Goal: Task Accomplishment & Management: Use online tool/utility

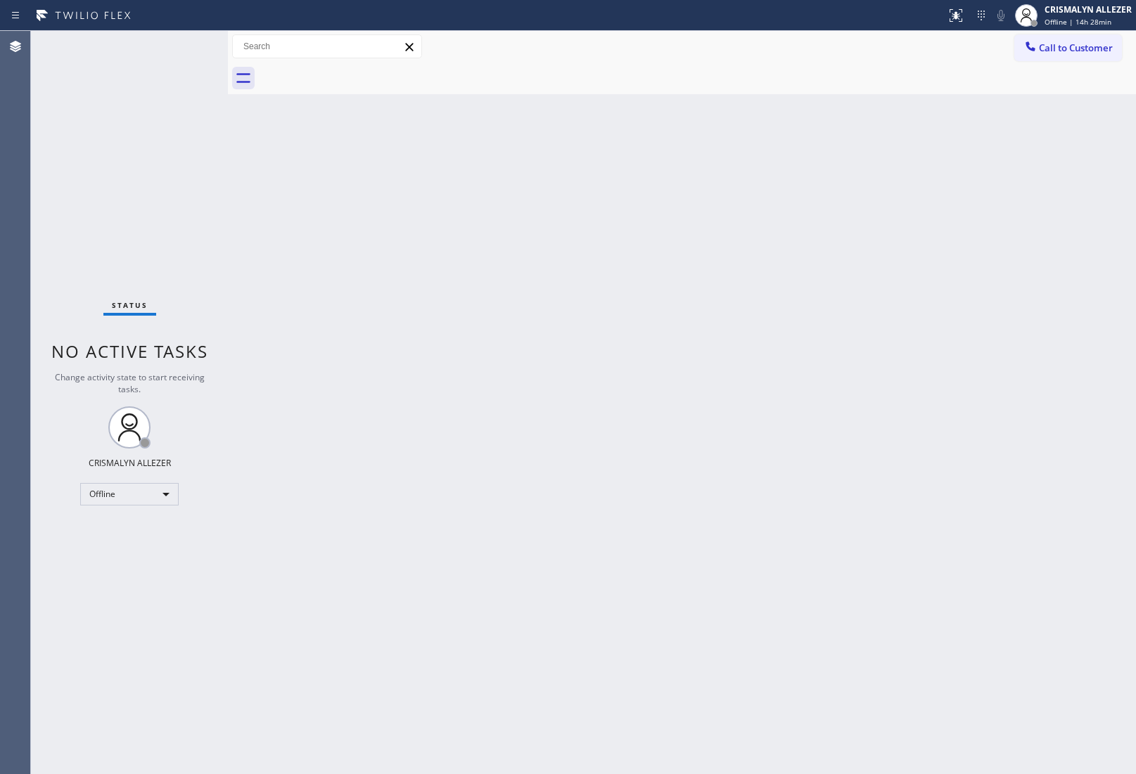
click at [1004, 191] on div "Back to Dashboard Change Sender ID Customers Technicians Select a contact Outbo…" at bounding box center [682, 402] width 908 height 743
click at [160, 490] on div "Offline" at bounding box center [129, 494] width 98 height 23
click at [148, 546] on li "Unavailable" at bounding box center [129, 548] width 96 height 17
click at [141, 547] on li "Unavailable" at bounding box center [129, 548] width 96 height 17
drag, startPoint x: 1077, startPoint y: 226, endPoint x: 1077, endPoint y: 212, distance: 14.1
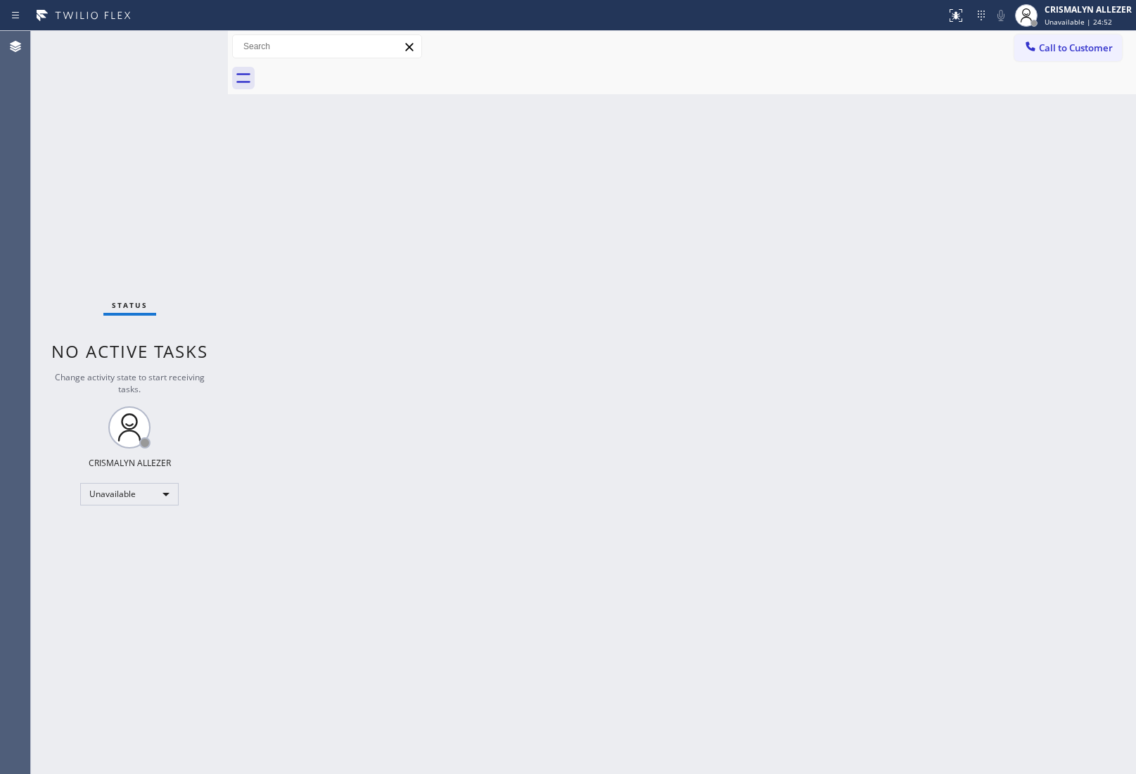
click at [1077, 219] on div "Back to Dashboard Change Sender ID Customers Technicians Select a contact Outbo…" at bounding box center [682, 402] width 908 height 743
click at [1068, 58] on button "Call to Customer" at bounding box center [1068, 47] width 108 height 27
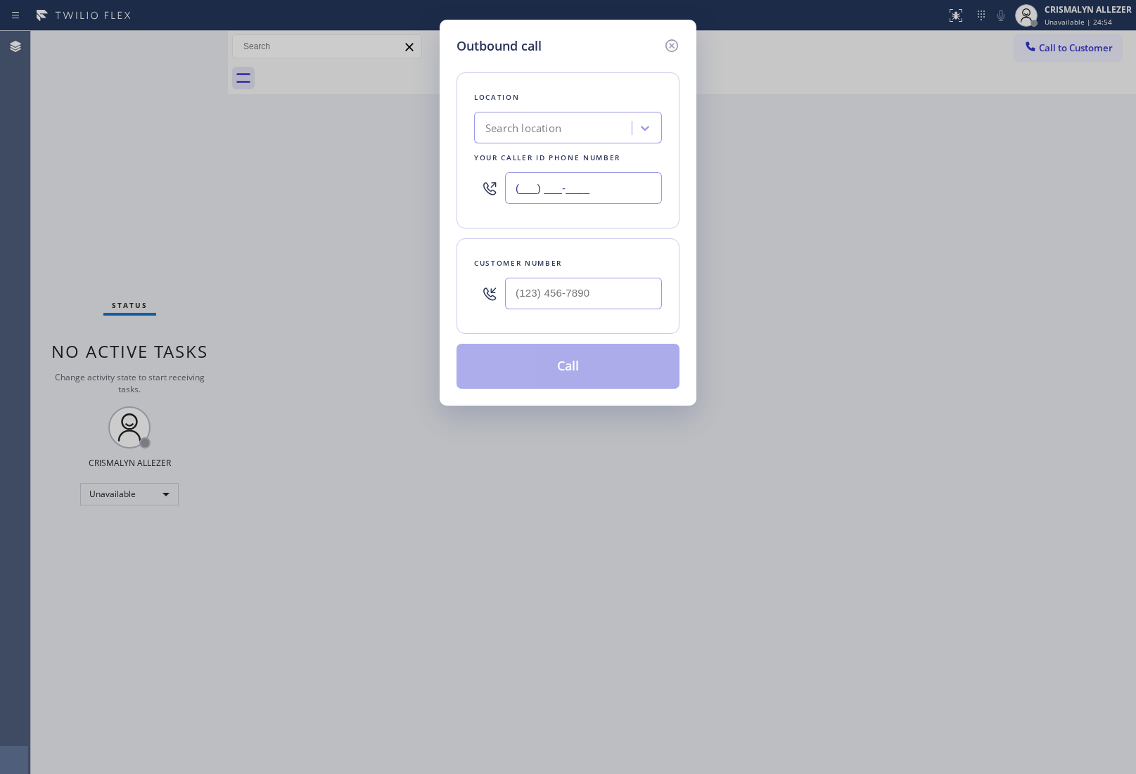
drag, startPoint x: 614, startPoint y: 185, endPoint x: 389, endPoint y: 191, distance: 225.1
click at [389, 191] on div "Outbound call Location Search location Your caller id phone number (___) ___-__…" at bounding box center [568, 387] width 1136 height 774
paste input "917) 935-4352"
type input "[PHONE_NUMBER]"
click at [575, 303] on input "(___) ___-____" at bounding box center [583, 294] width 157 height 32
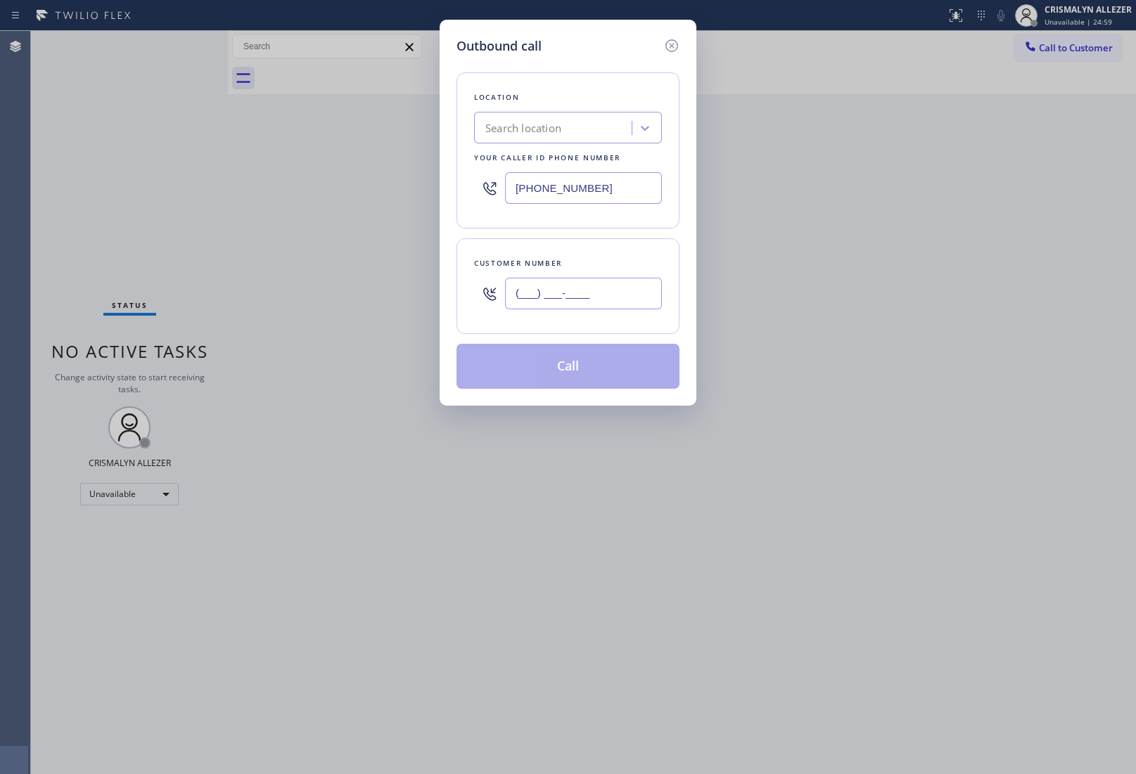
paste input "917) 657-2516"
type input "[PHONE_NUMBER]"
click at [673, 44] on icon at bounding box center [671, 45] width 13 height 13
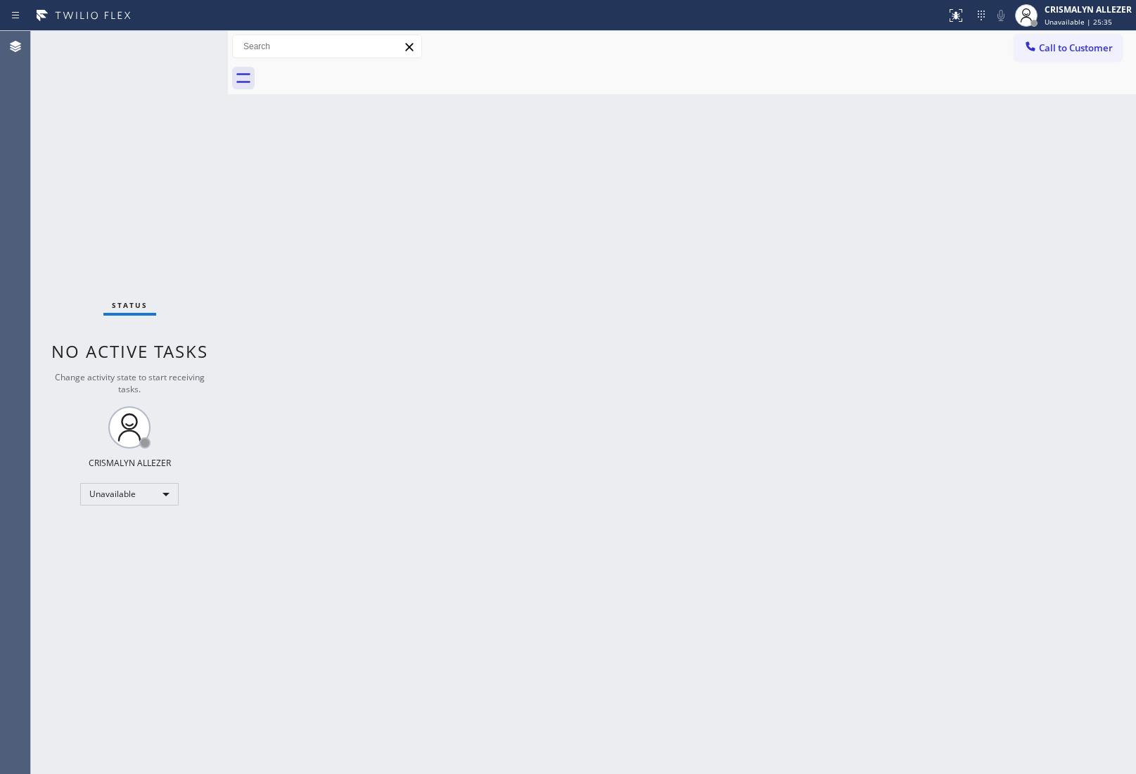
click at [592, 635] on div "Back to Dashboard Change Sender ID Customers Technicians Select a contact Outbo…" at bounding box center [682, 402] width 908 height 743
drag, startPoint x: 1055, startPoint y: 53, endPoint x: 930, endPoint y: 137, distance: 150.6
click at [1055, 53] on span "Call to Customer" at bounding box center [1076, 47] width 74 height 13
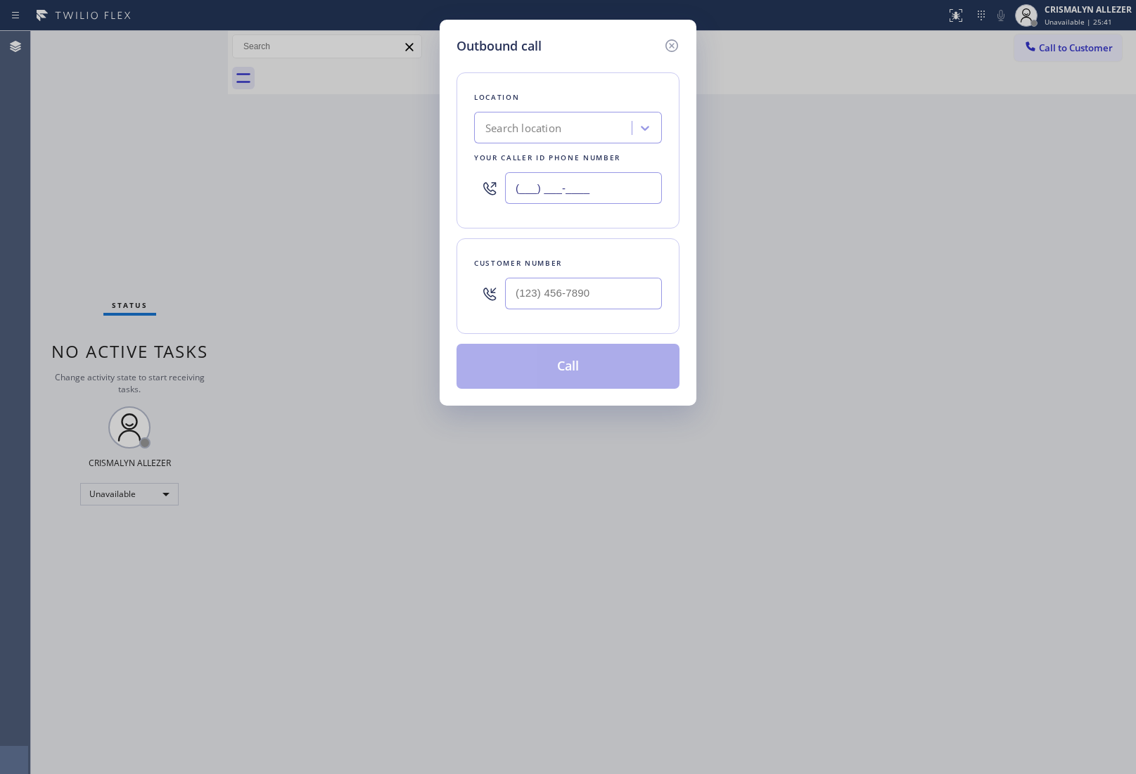
click at [620, 179] on input "(___) ___-____" at bounding box center [583, 188] width 157 height 32
paste input "917) 935-4352"
type input "[PHONE_NUMBER]"
click at [610, 293] on input "(___) ___-____" at bounding box center [583, 294] width 157 height 32
paste input "917) 657-2516"
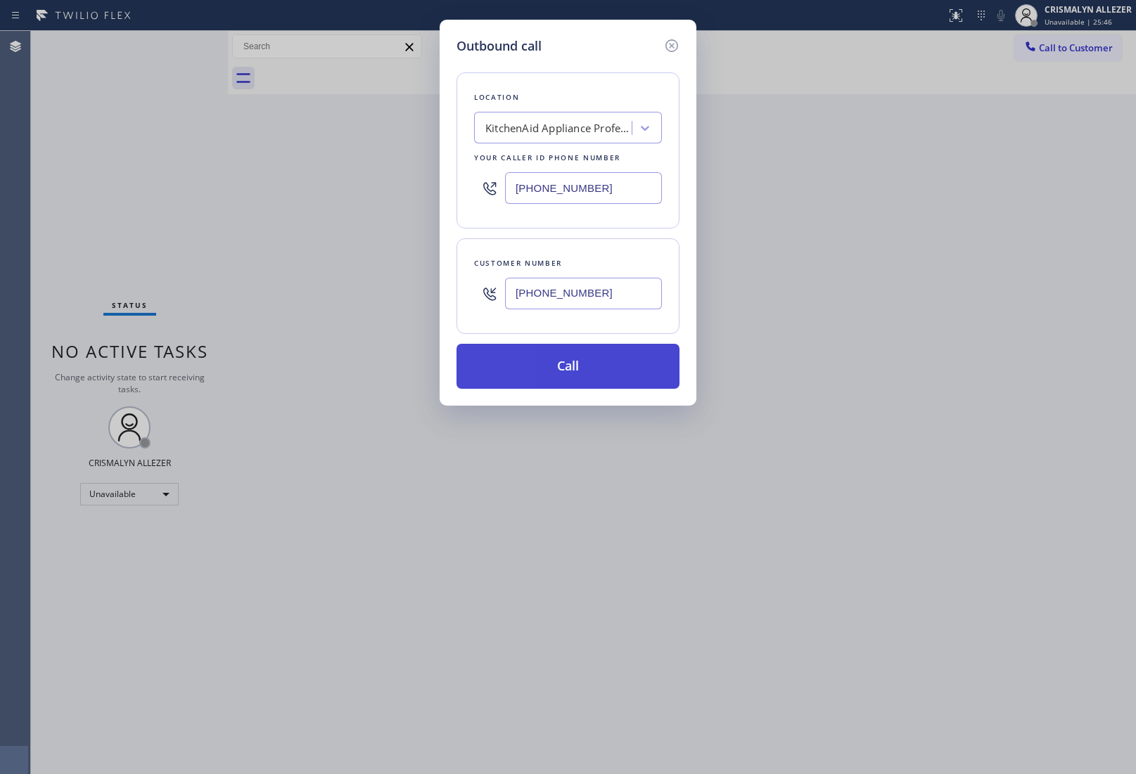
type input "[PHONE_NUMBER]"
click at [561, 388] on button "Call" at bounding box center [567, 366] width 223 height 45
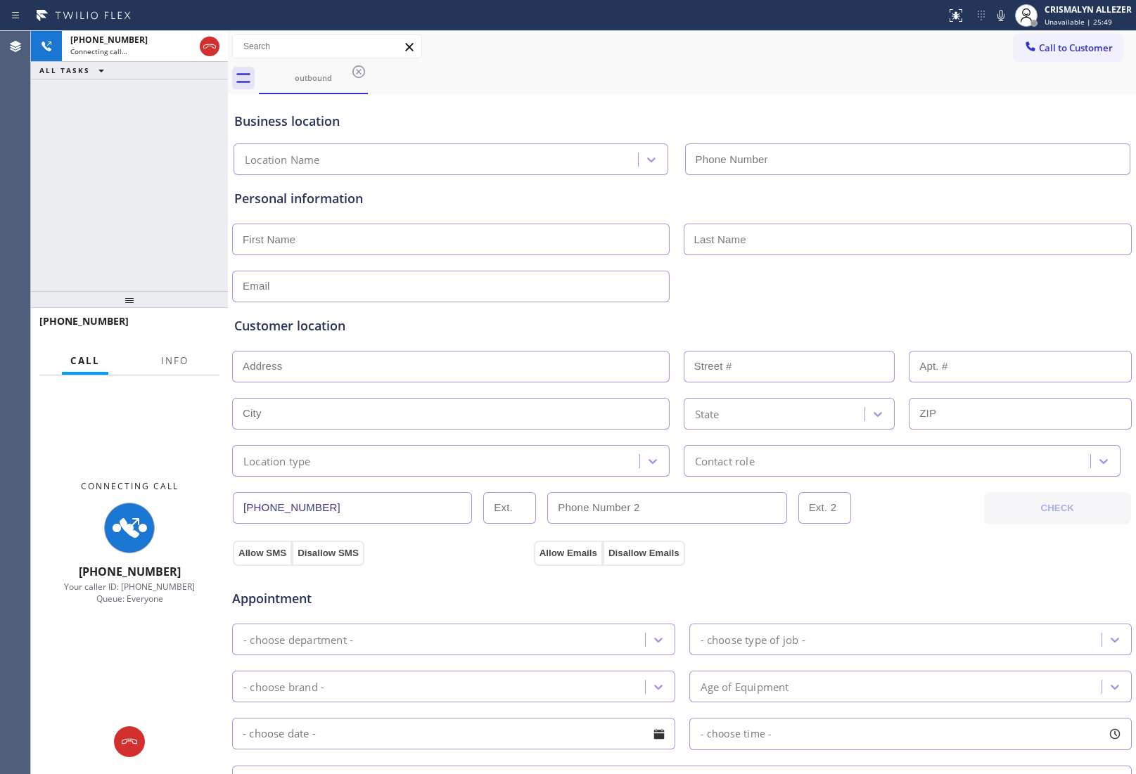
type input "[PHONE_NUMBER]"
drag, startPoint x: 171, startPoint y: 357, endPoint x: 179, endPoint y: 357, distance: 8.4
click at [171, 357] on span "Info" at bounding box center [174, 360] width 27 height 13
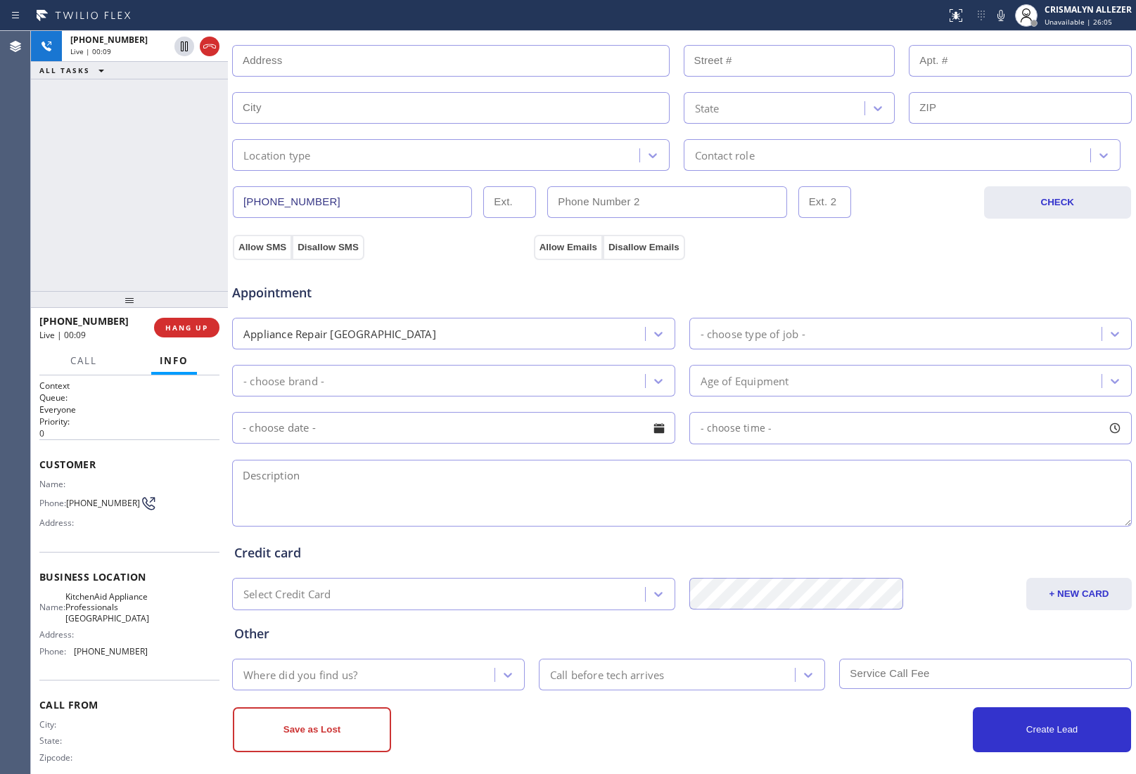
scroll to position [318, 0]
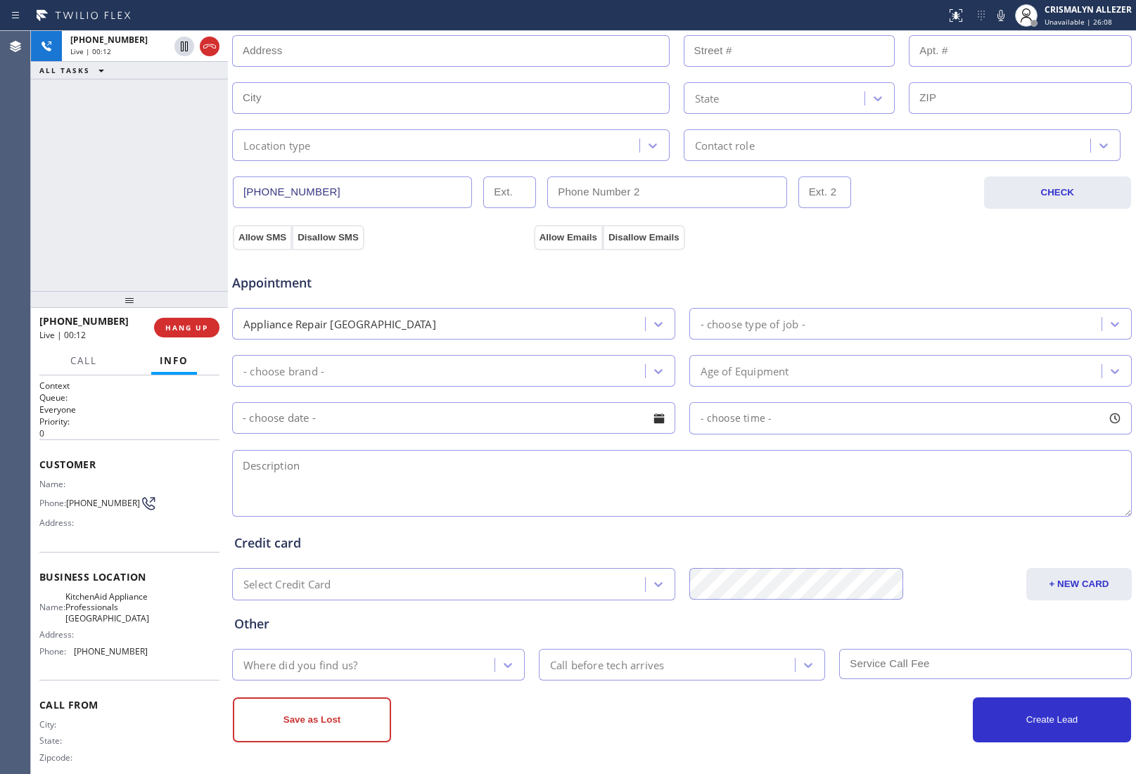
click at [506, 491] on textarea at bounding box center [682, 483] width 900 height 67
click at [141, 417] on h2 "Priority:" at bounding box center [129, 422] width 180 height 12
click at [179, 329] on span "HANG UP" at bounding box center [186, 328] width 43 height 10
click at [179, 329] on span "COMPLETE" at bounding box center [184, 328] width 49 height 10
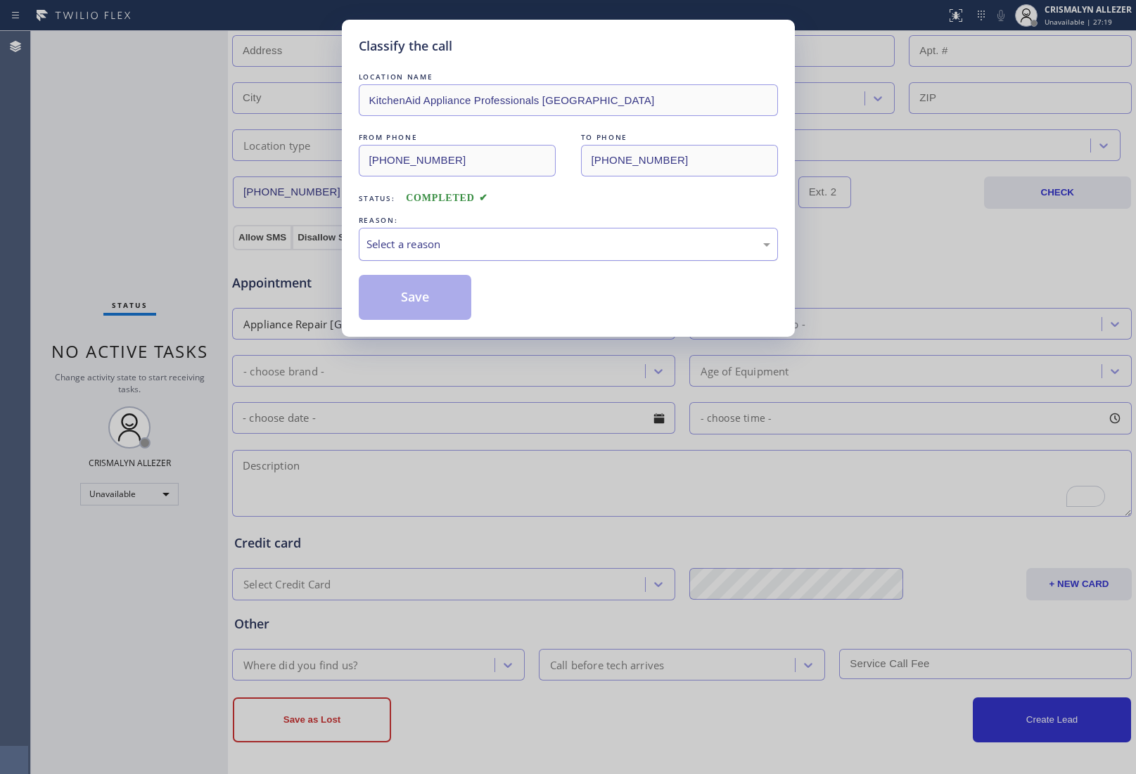
drag, startPoint x: 605, startPoint y: 255, endPoint x: 592, endPoint y: 260, distance: 14.5
click at [605, 255] on div "Select a reason" at bounding box center [568, 244] width 419 height 33
click at [403, 304] on button "Save" at bounding box center [415, 297] width 113 height 45
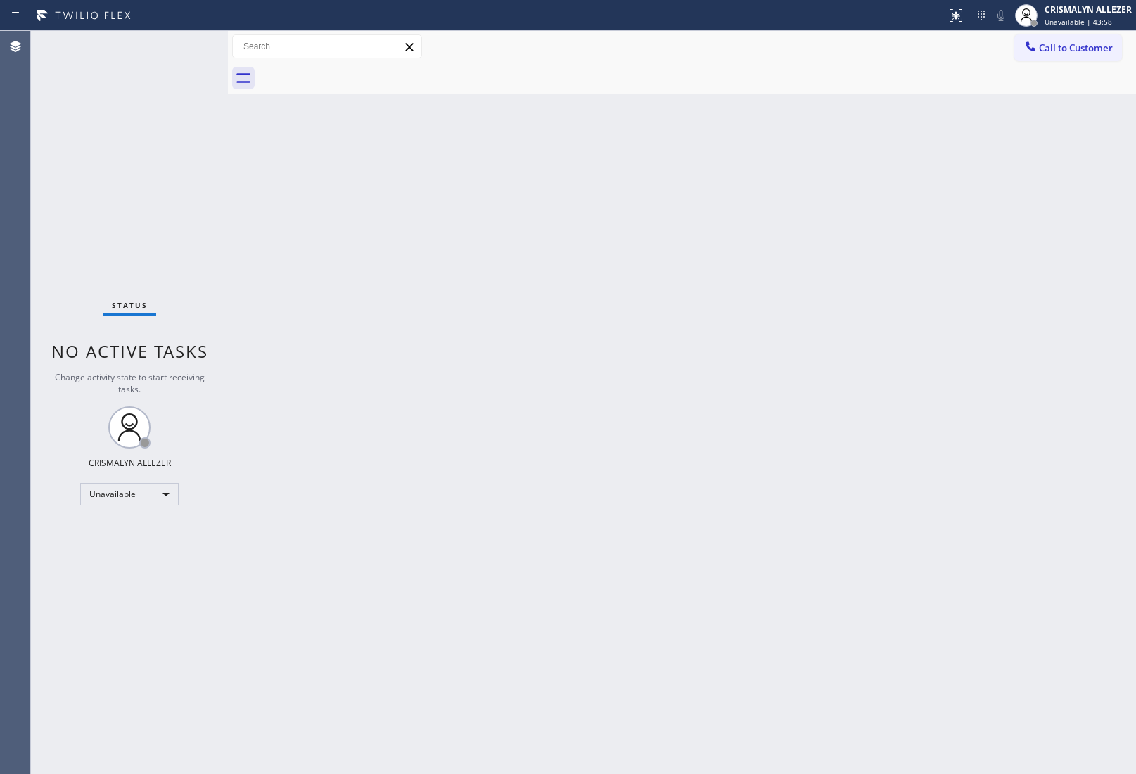
drag, startPoint x: 897, startPoint y: 283, endPoint x: 897, endPoint y: 299, distance: 16.2
click at [897, 283] on div "Back to Dashboard Change Sender ID Customers Technicians Select a contact Outbo…" at bounding box center [682, 402] width 908 height 743
click at [1064, 53] on span "Call to Customer" at bounding box center [1076, 47] width 74 height 13
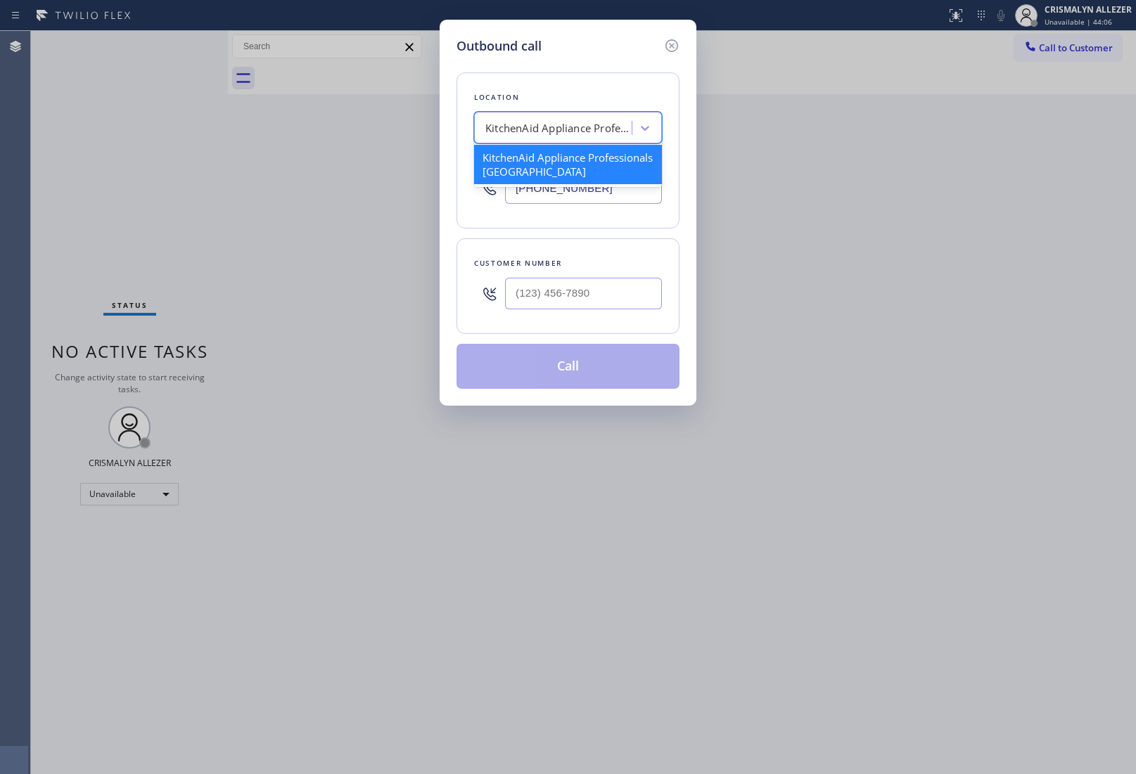
click at [559, 130] on div "KitchenAid Appliance Professionals [GEOGRAPHIC_DATA]" at bounding box center [559, 128] width 148 height 16
paste input "Marvel Electricians"
type input "Marvel Electricians"
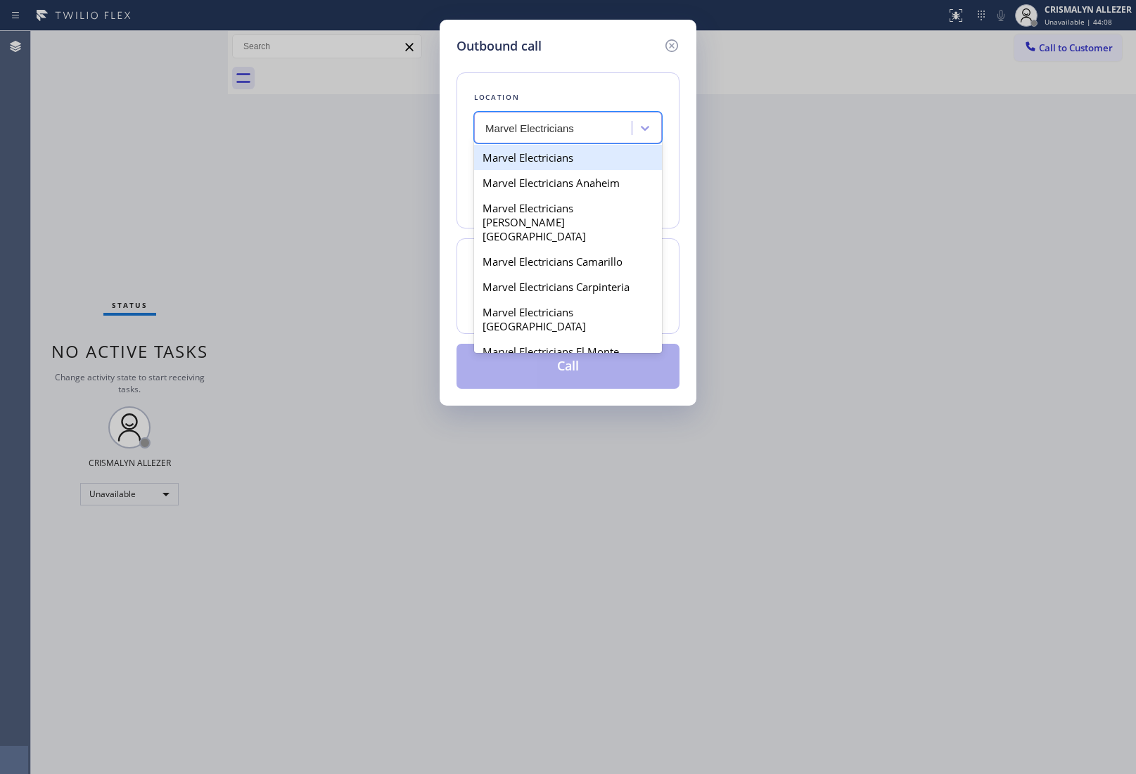
click at [528, 159] on div "Marvel Electricians" at bounding box center [568, 157] width 188 height 25
type input "[PHONE_NUMBER]"
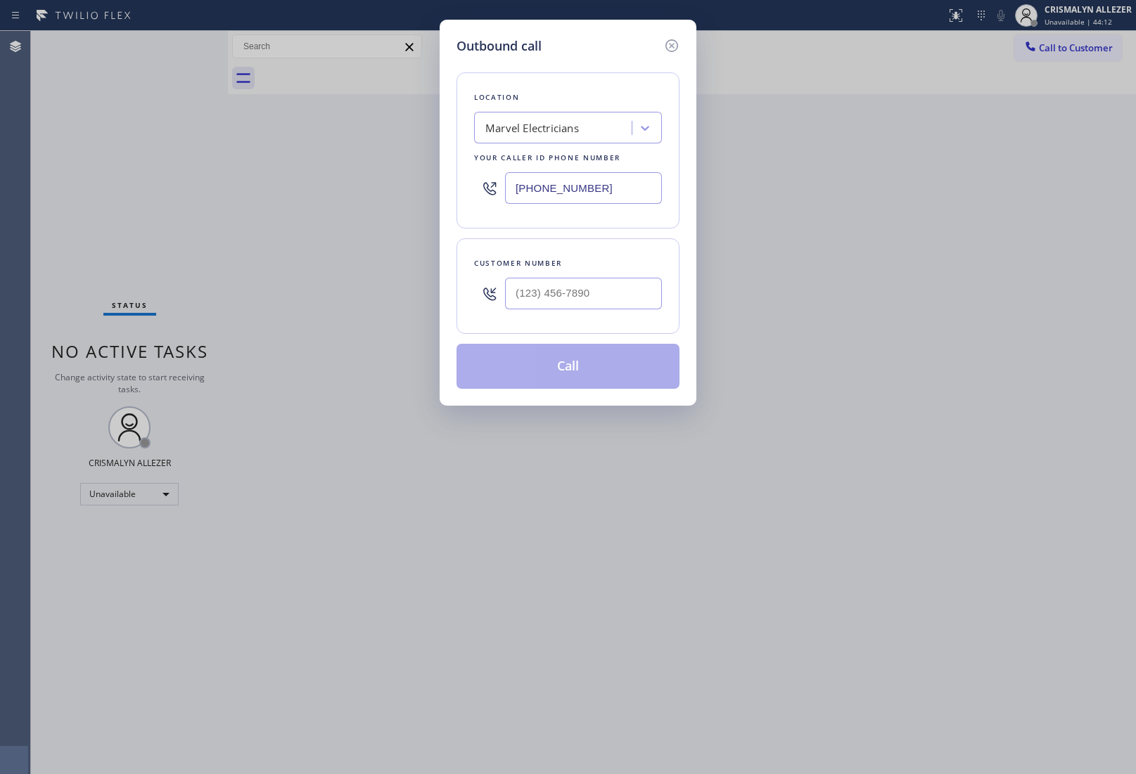
click at [574, 276] on div at bounding box center [583, 294] width 157 height 46
click at [571, 295] on input "(___) ___-____" at bounding box center [583, 294] width 157 height 32
paste input "818) 939-2633"
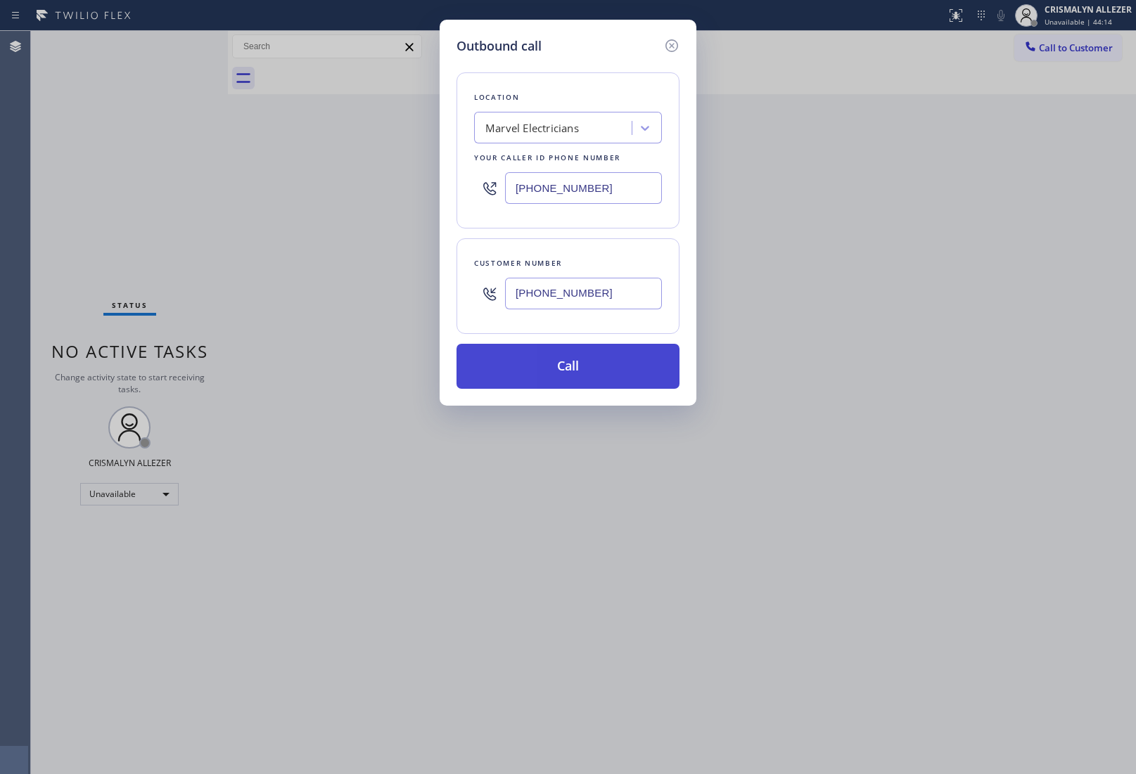
type input "[PHONE_NUMBER]"
click at [577, 368] on button "Call" at bounding box center [567, 366] width 223 height 45
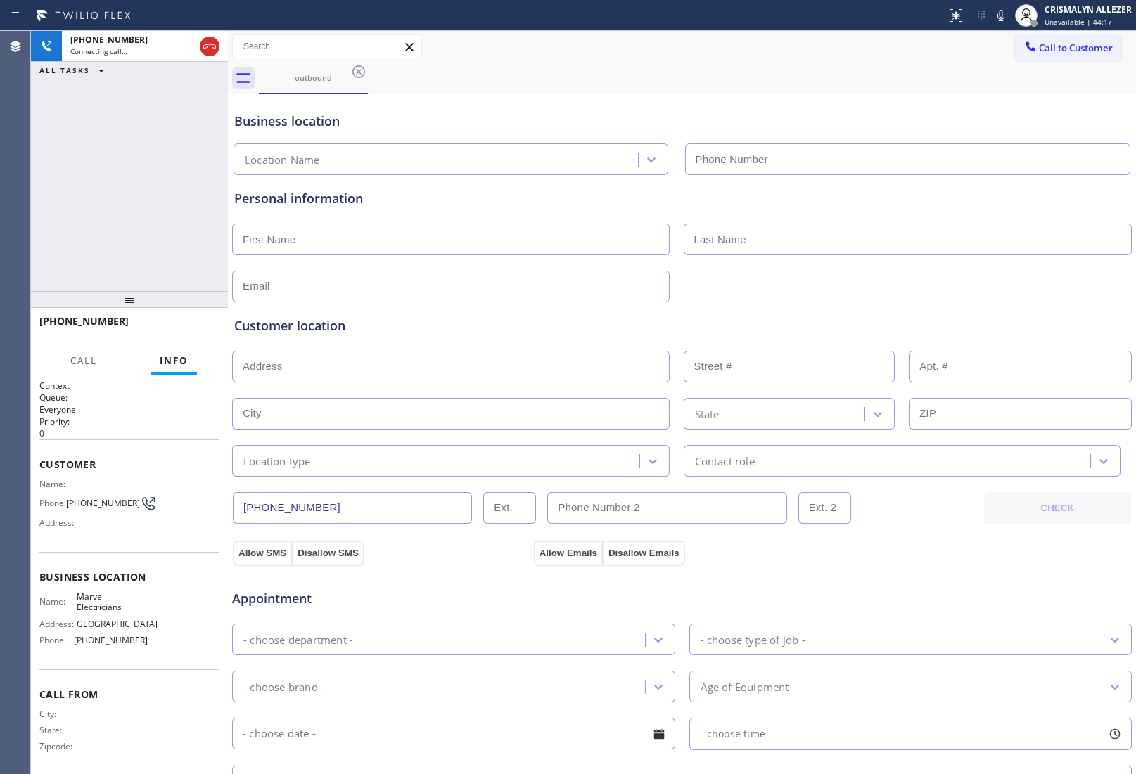
type input "[PHONE_NUMBER]"
click at [191, 328] on span "HANG UP" at bounding box center [186, 328] width 43 height 10
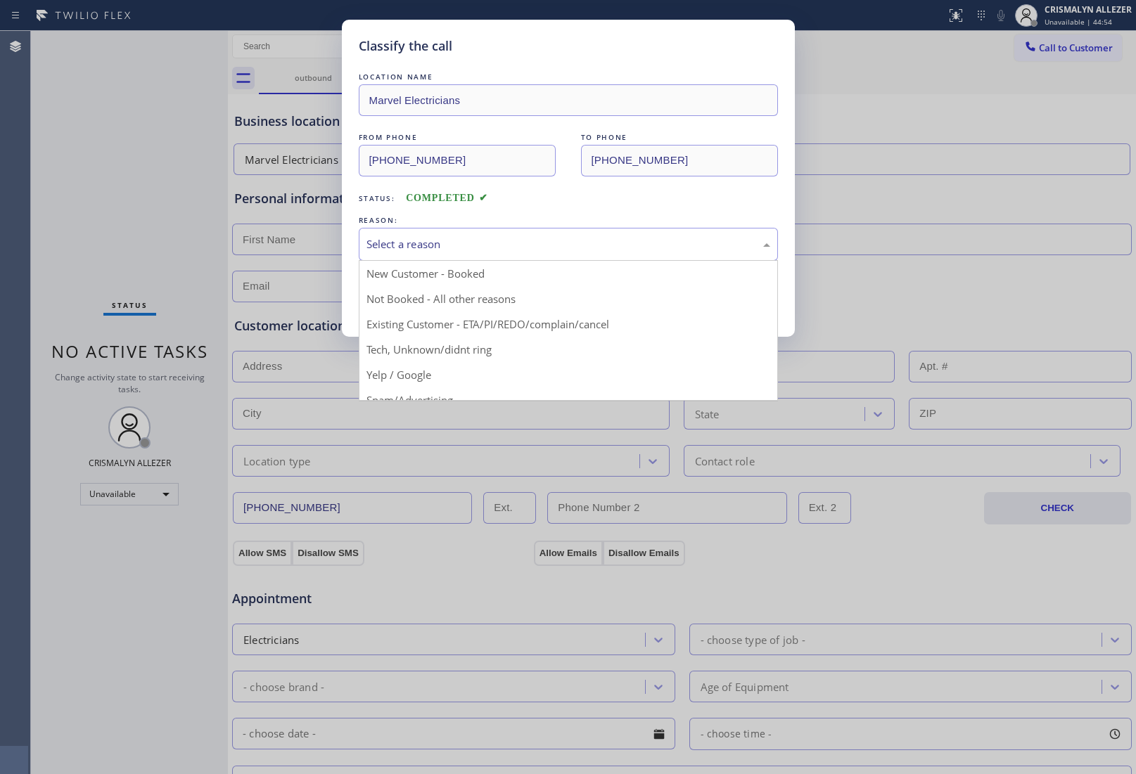
click at [601, 251] on div "Select a reason" at bounding box center [568, 244] width 404 height 16
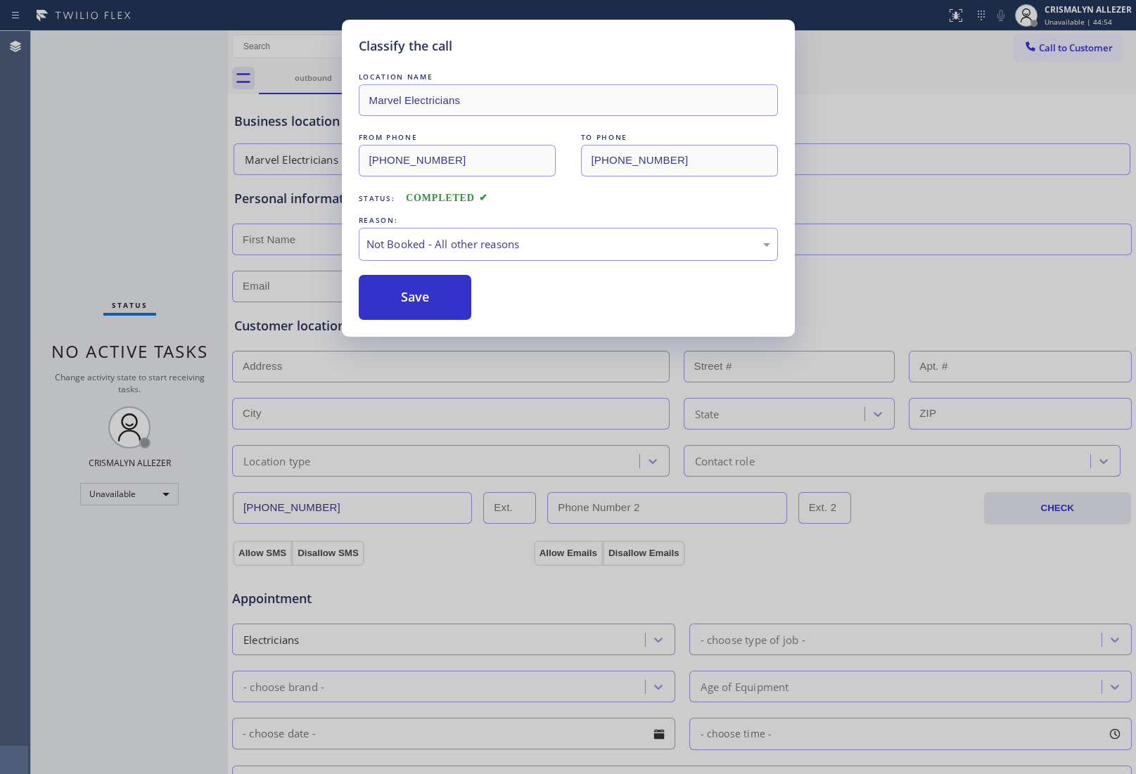
click at [437, 301] on button "Save" at bounding box center [415, 297] width 113 height 45
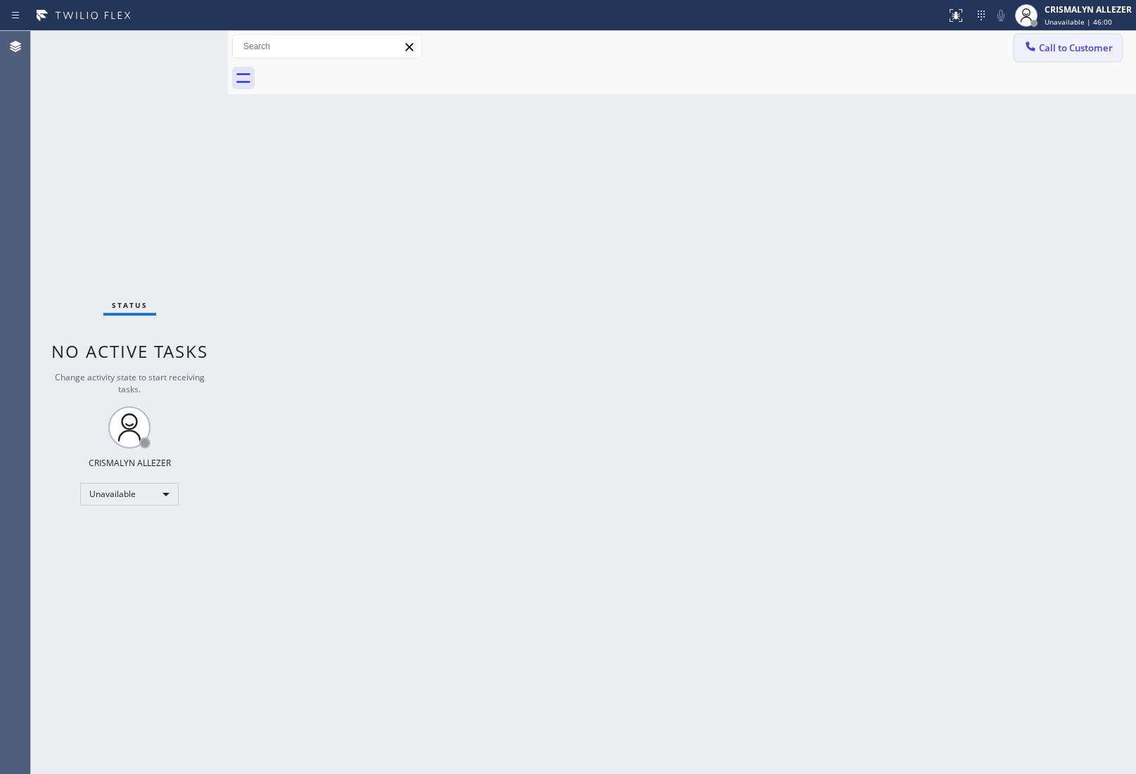
click at [1083, 49] on span "Call to Customer" at bounding box center [1076, 47] width 74 height 13
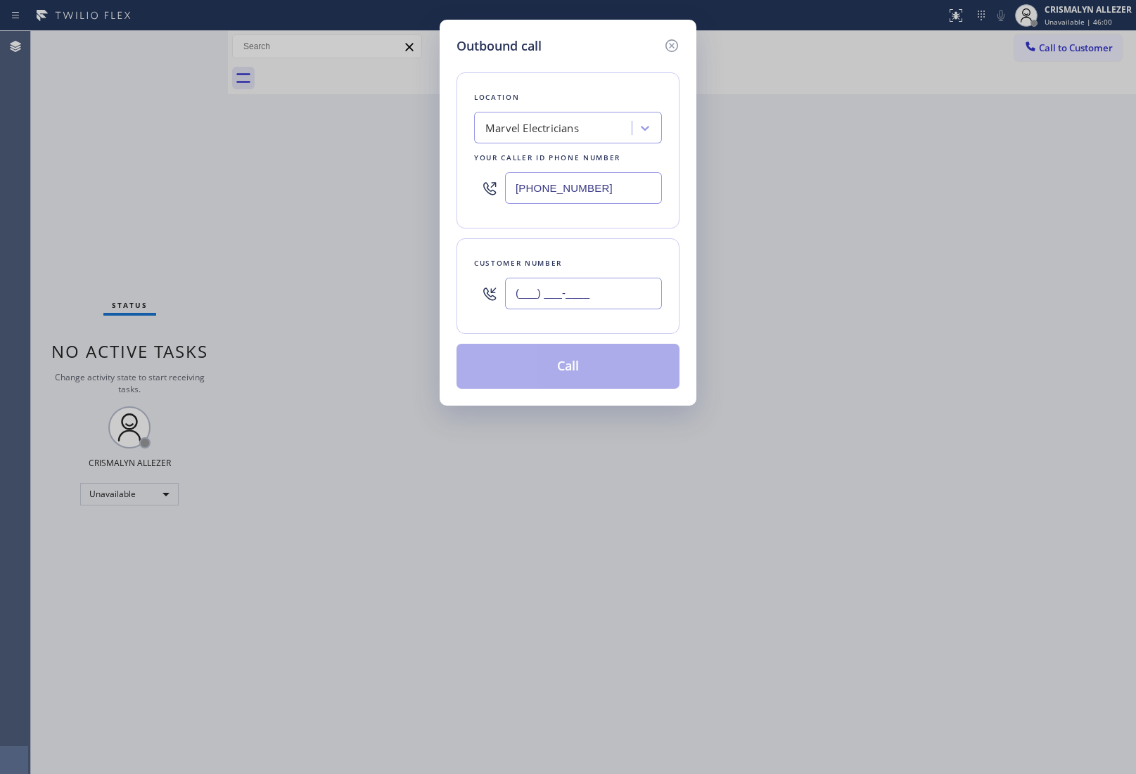
click at [614, 309] on input "(___) ___-____" at bounding box center [583, 294] width 157 height 32
paste input "562) 572-7421"
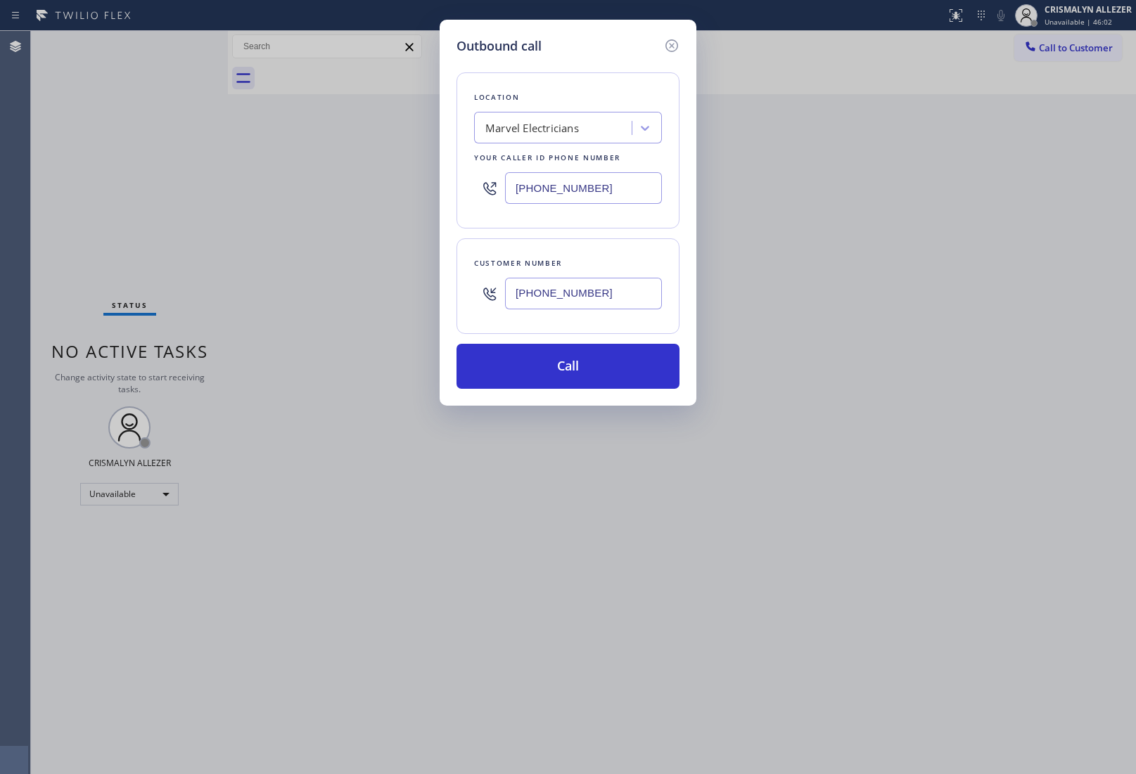
type input "[PHONE_NUMBER]"
click at [573, 136] on div "Marvel Electricians" at bounding box center [554, 128] width 153 height 25
paste input "Sub-Zero Repair Professionals"
type input "Sub-Zero Repair Professionals"
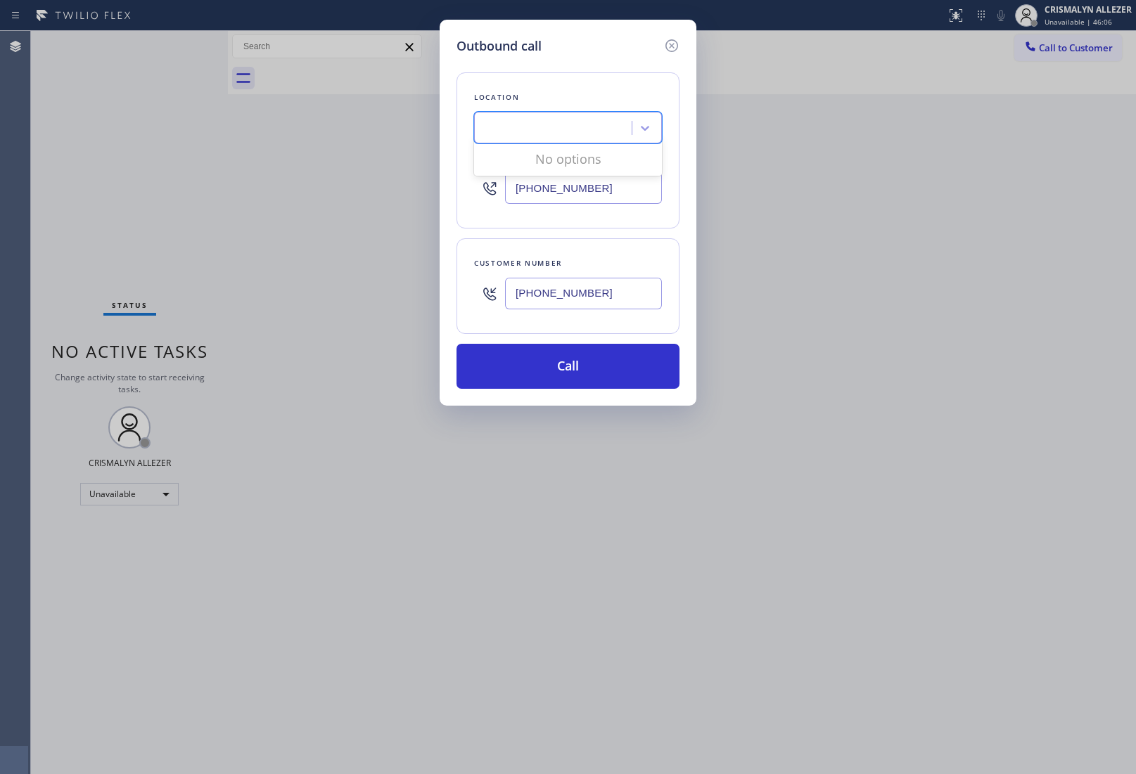
scroll to position [0, 0]
drag, startPoint x: 328, startPoint y: 197, endPoint x: 317, endPoint y: 196, distance: 11.3
click at [317, 196] on div "Outbound call Location Marvel Electricians Your caller id phone number [PHONE_N…" at bounding box center [568, 387] width 1136 height 774
paste input "55) 662-5332"
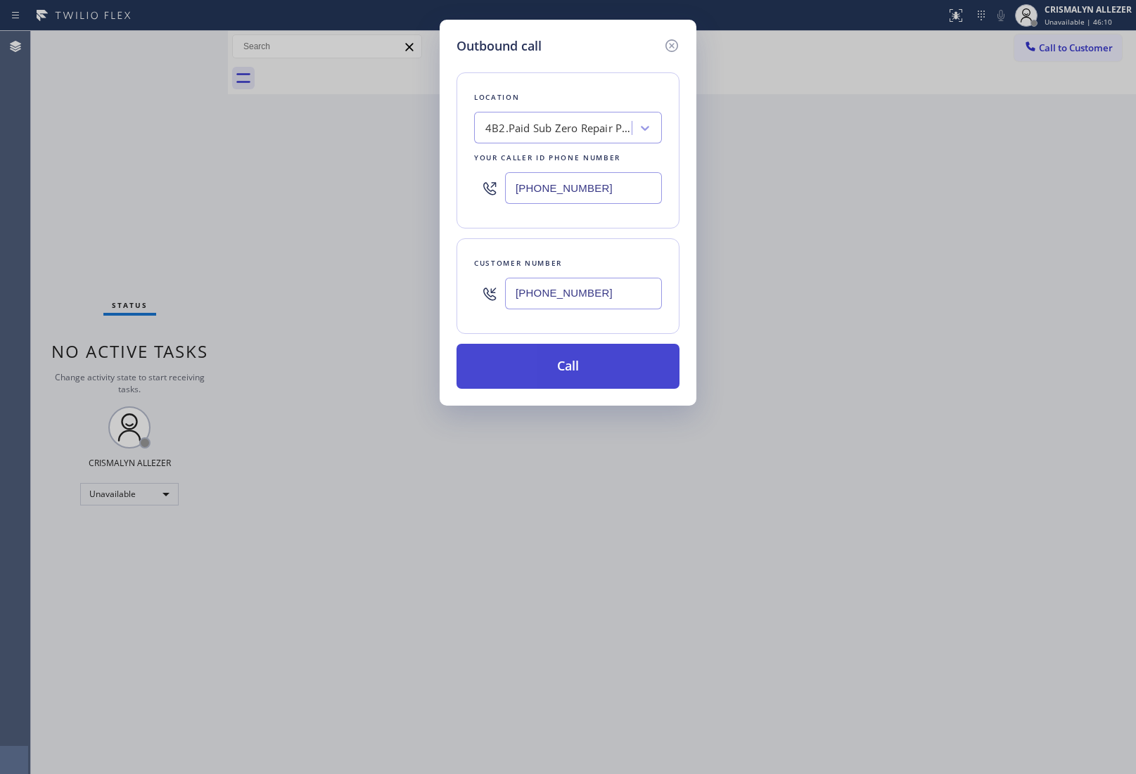
type input "[PHONE_NUMBER]"
click at [564, 375] on button "Call" at bounding box center [567, 366] width 223 height 45
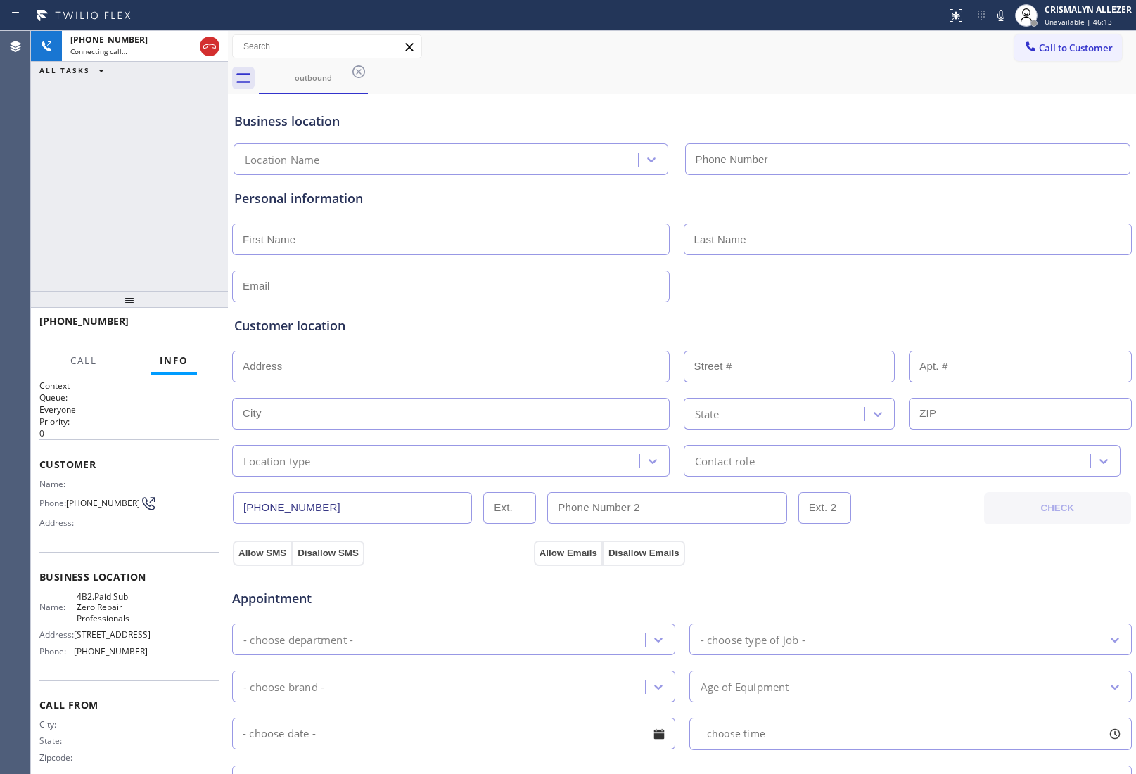
type input "[PHONE_NUMBER]"
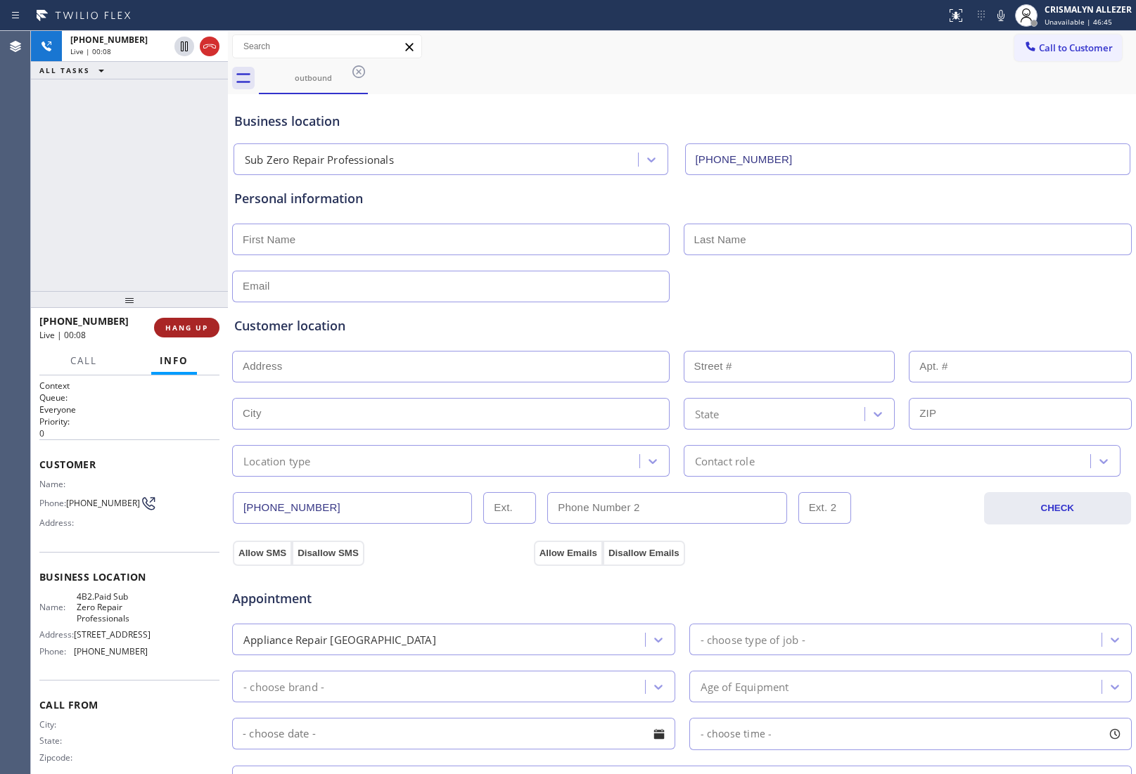
click at [179, 325] on span "HANG UP" at bounding box center [186, 328] width 43 height 10
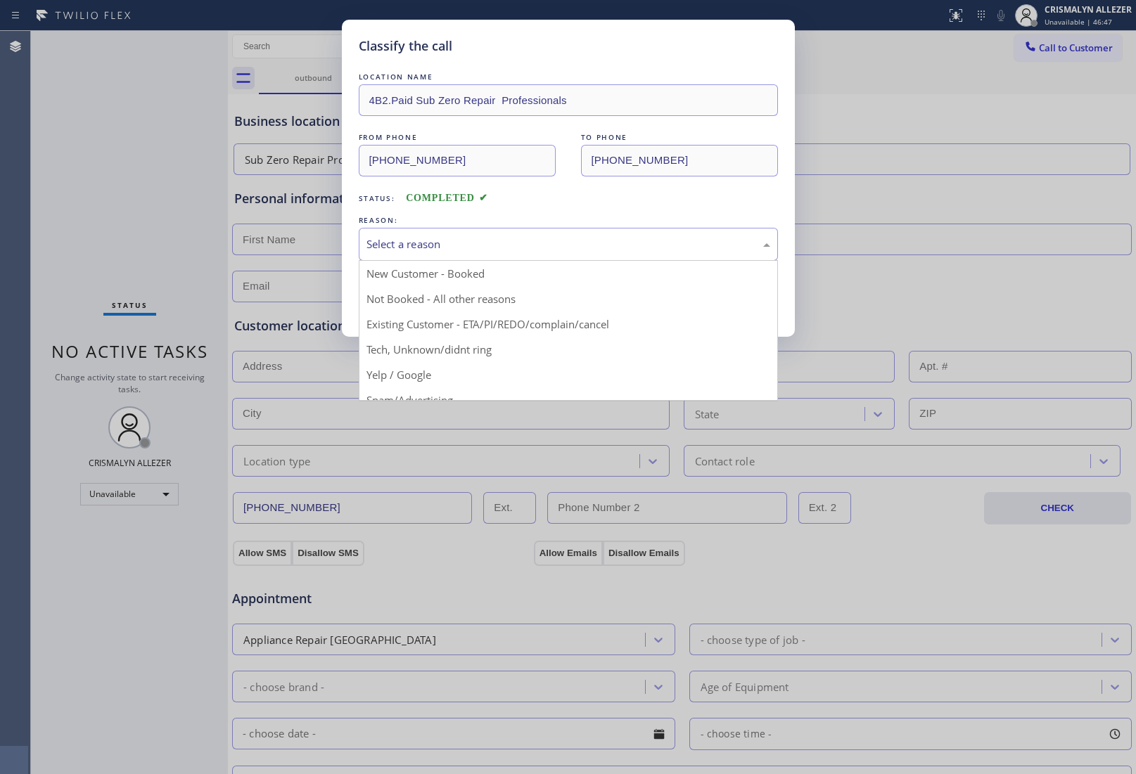
click at [546, 245] on div "Select a reason" at bounding box center [568, 244] width 404 height 16
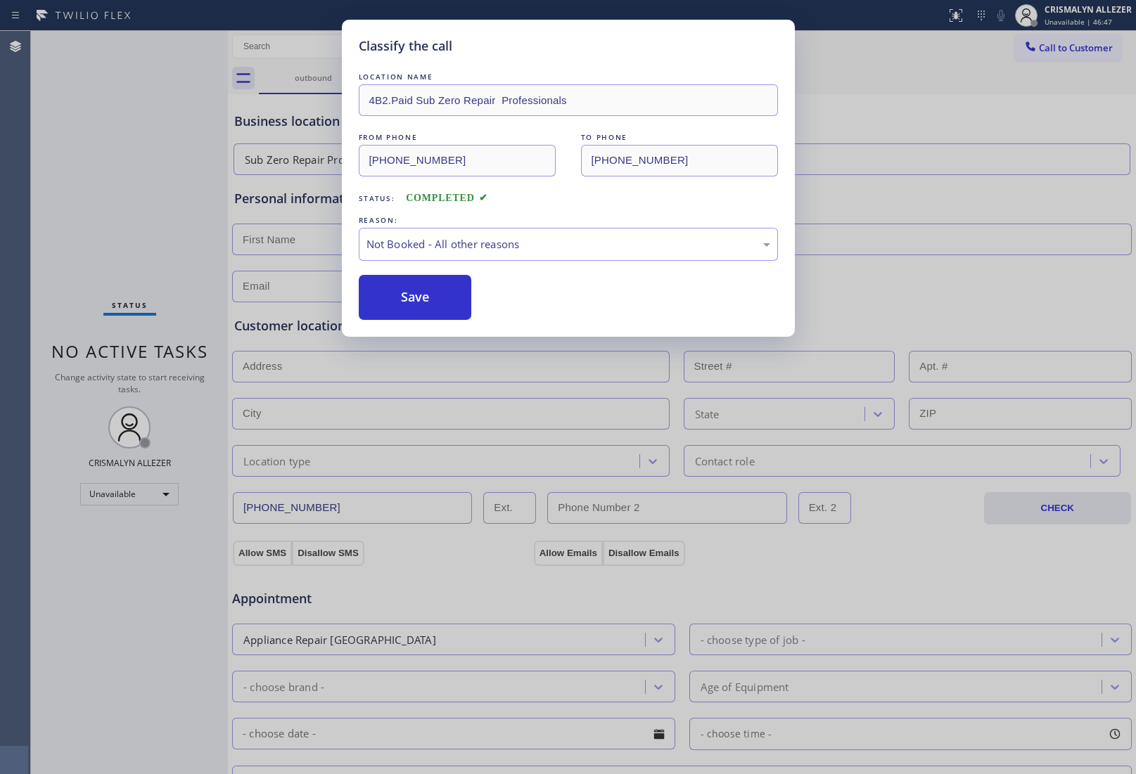
click at [415, 299] on button "Save" at bounding box center [415, 297] width 113 height 45
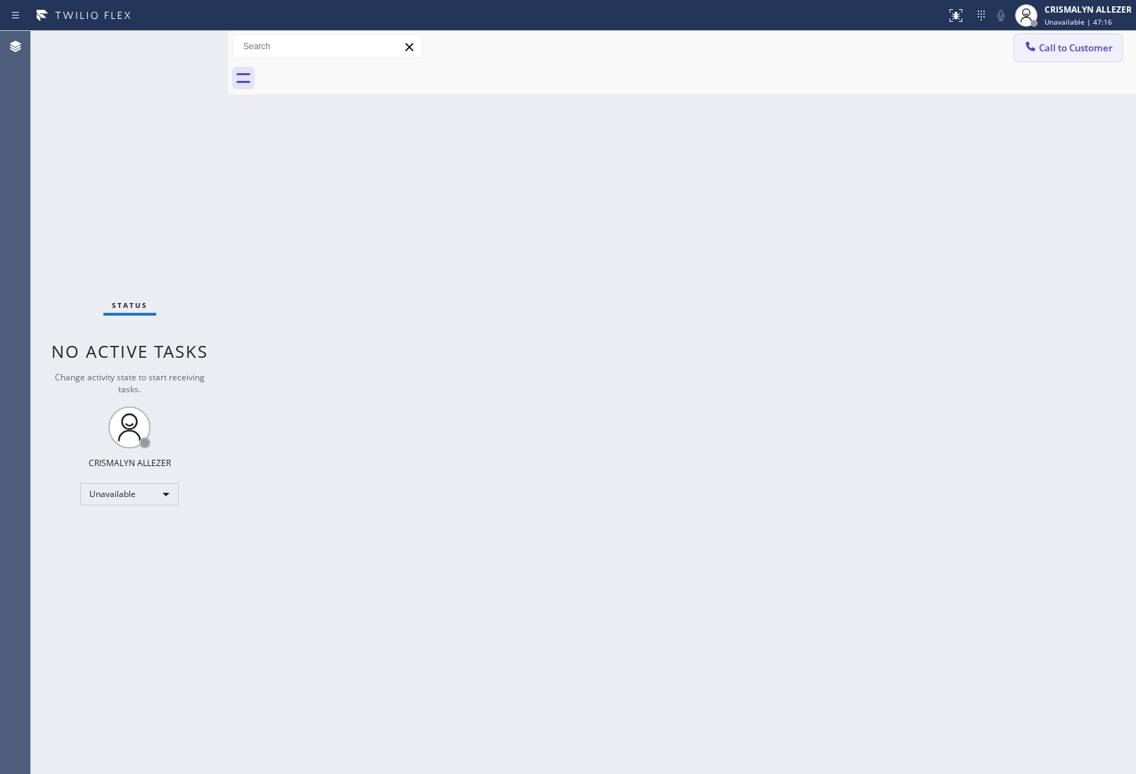
click at [1060, 46] on span "Call to Customer" at bounding box center [1076, 47] width 74 height 13
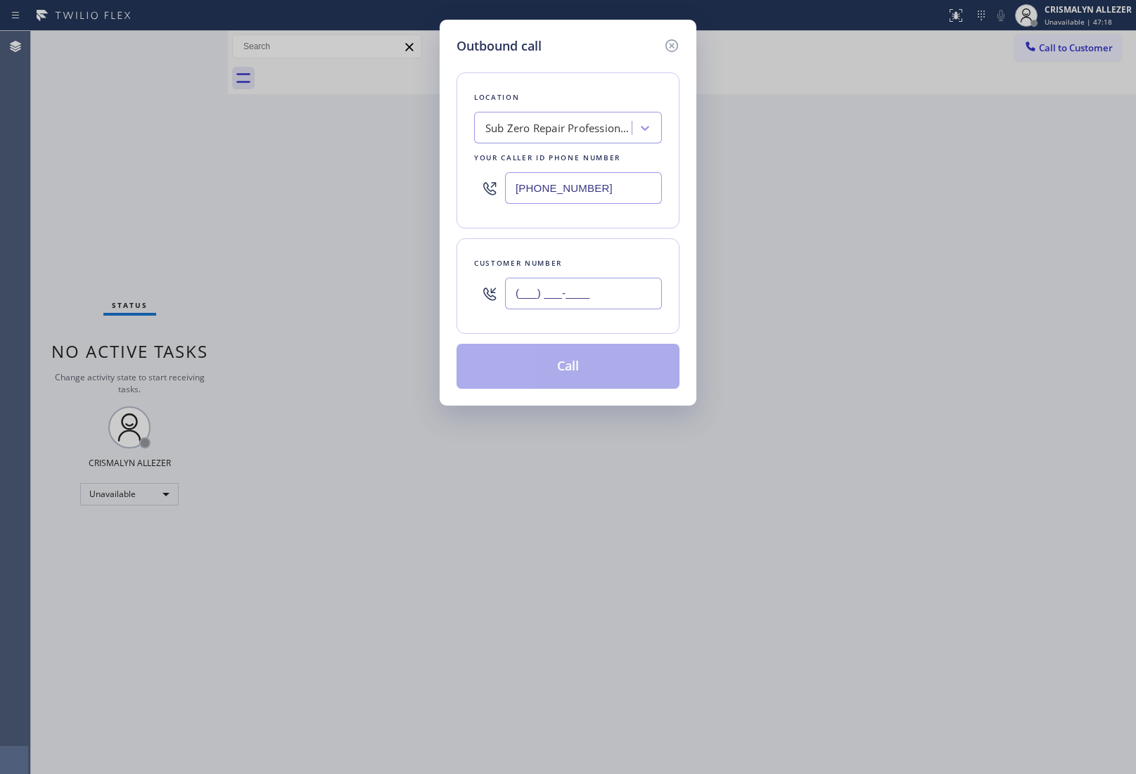
click at [620, 303] on input "(___) ___-____" at bounding box center [583, 294] width 157 height 32
paste input "510) 326-8089"
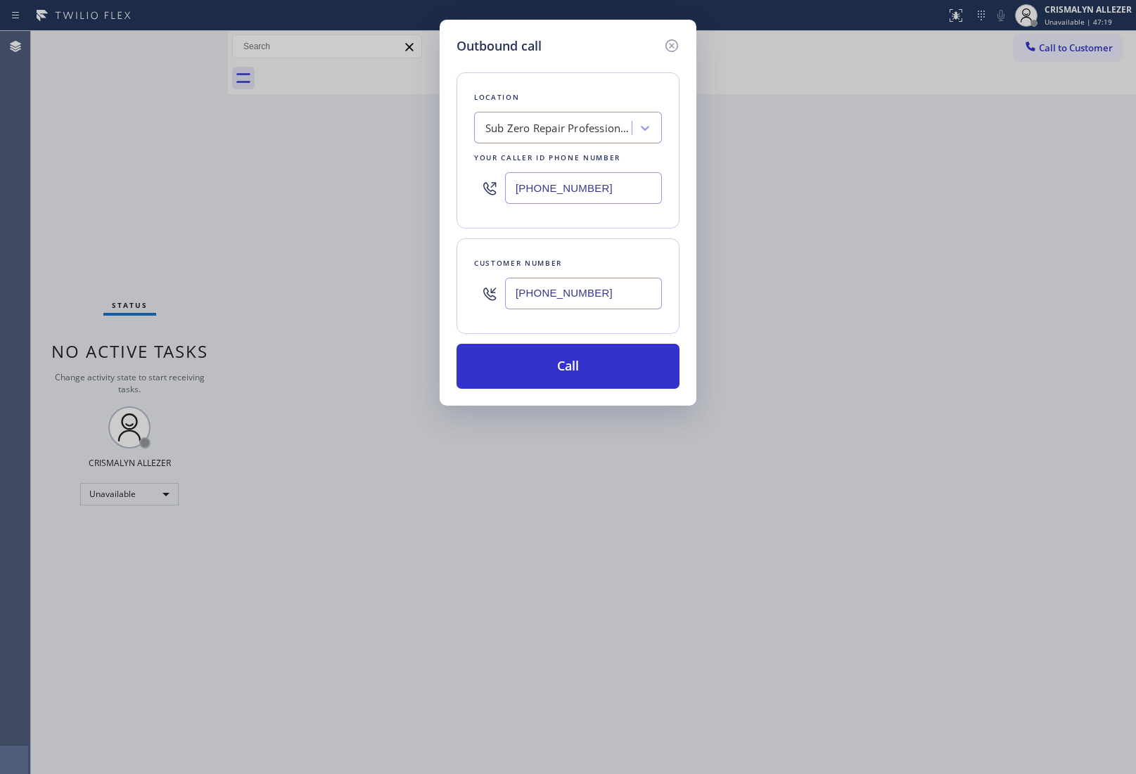
type input "[PHONE_NUMBER]"
click at [596, 128] on div "Sub Zero Repair Professionals" at bounding box center [559, 128] width 148 height 16
paste input "Hayward Viking Stove Repair"
type input "Hayward Viking Stove Repair"
click at [561, 156] on div "Hayward Viking Stove Repair" at bounding box center [568, 157] width 188 height 25
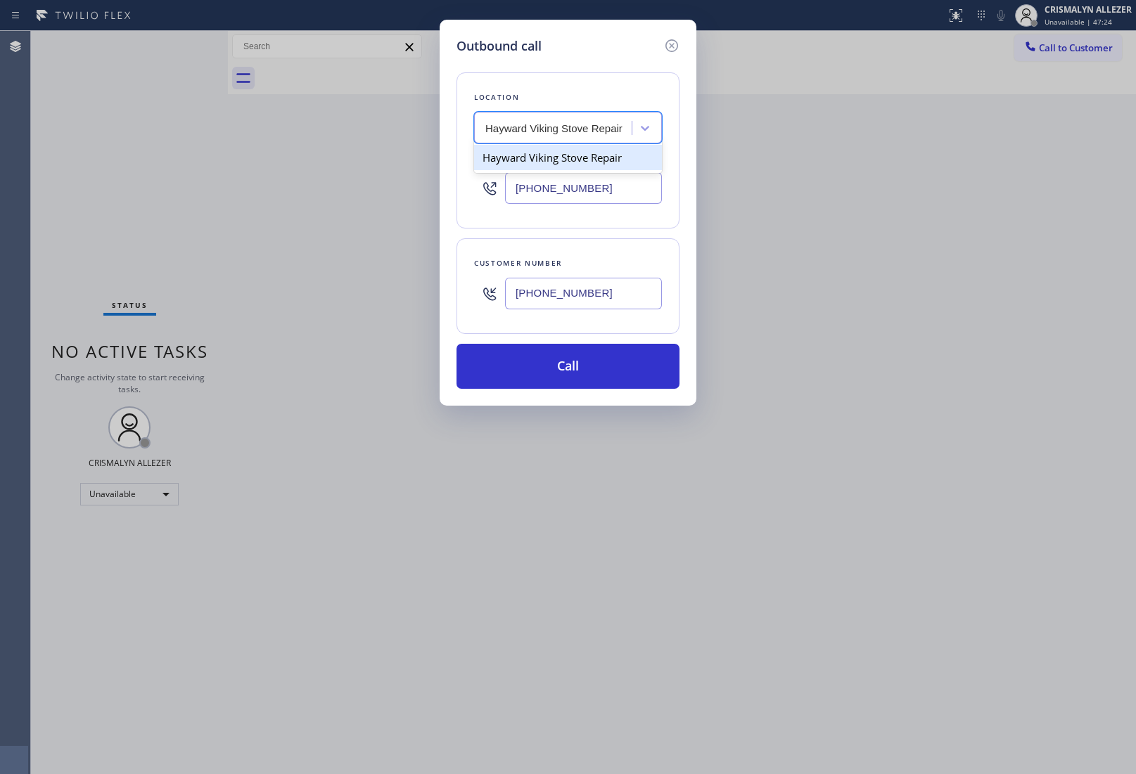
type input "[PHONE_NUMBER]"
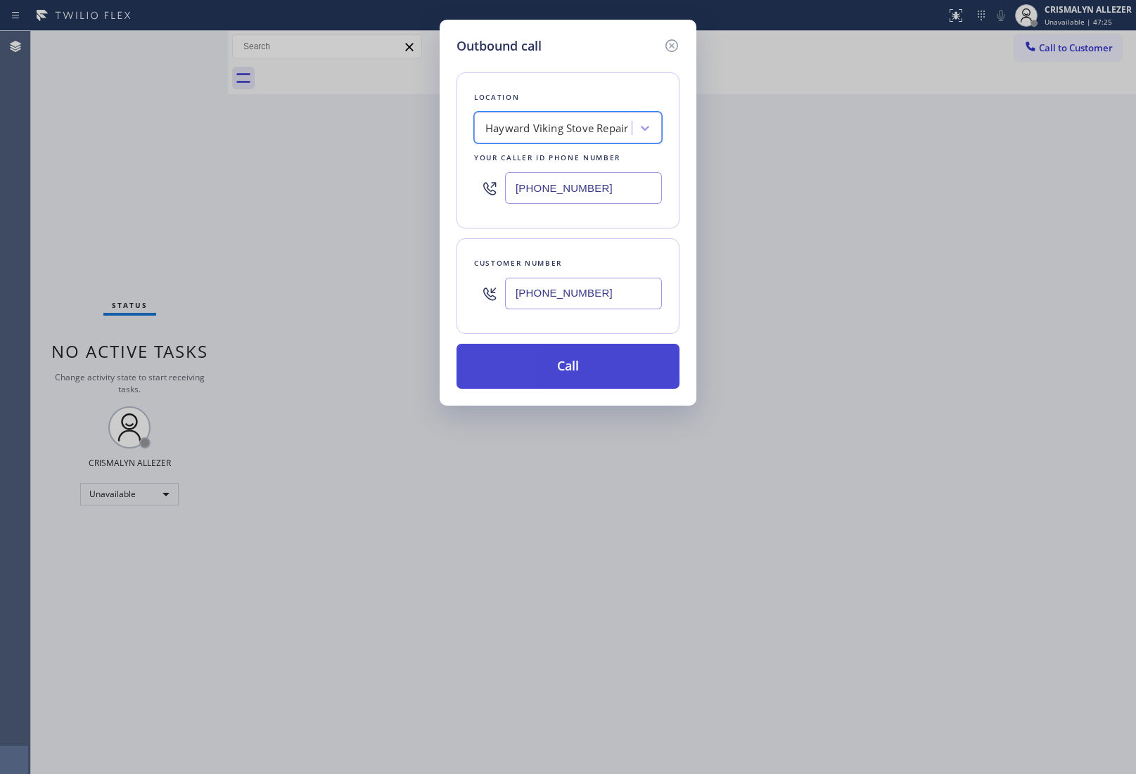
click at [589, 387] on button "Call" at bounding box center [567, 366] width 223 height 45
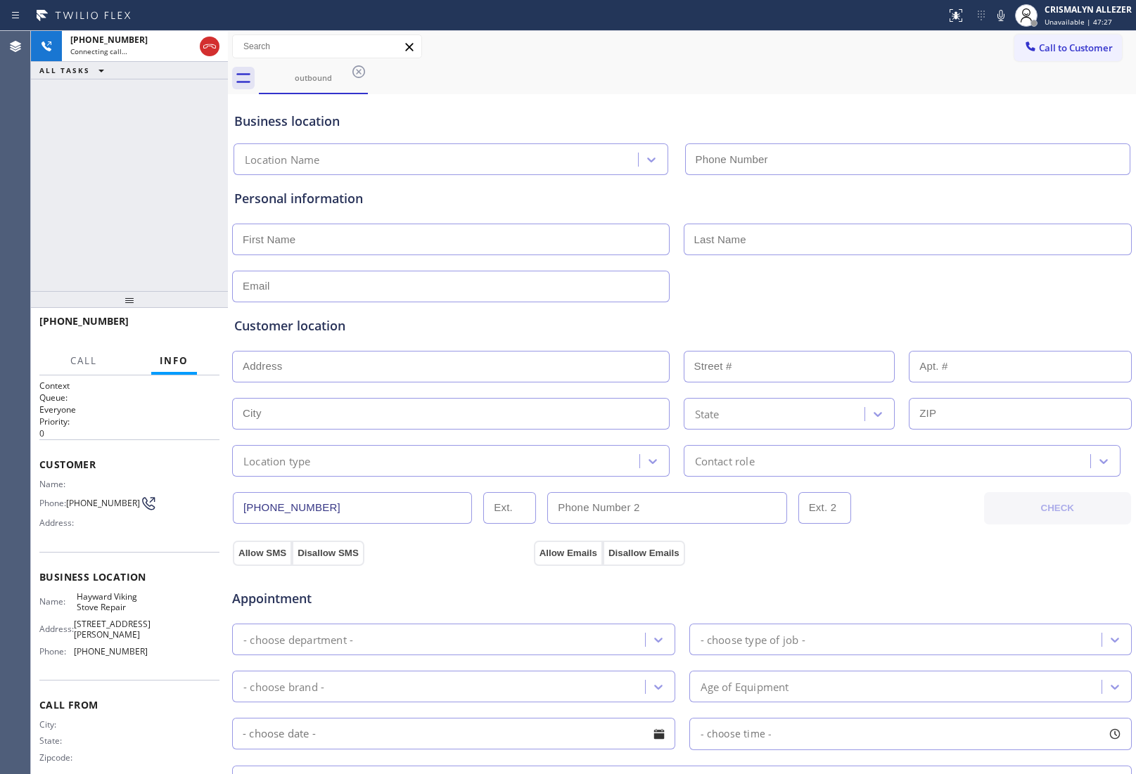
type input "[PHONE_NUMBER]"
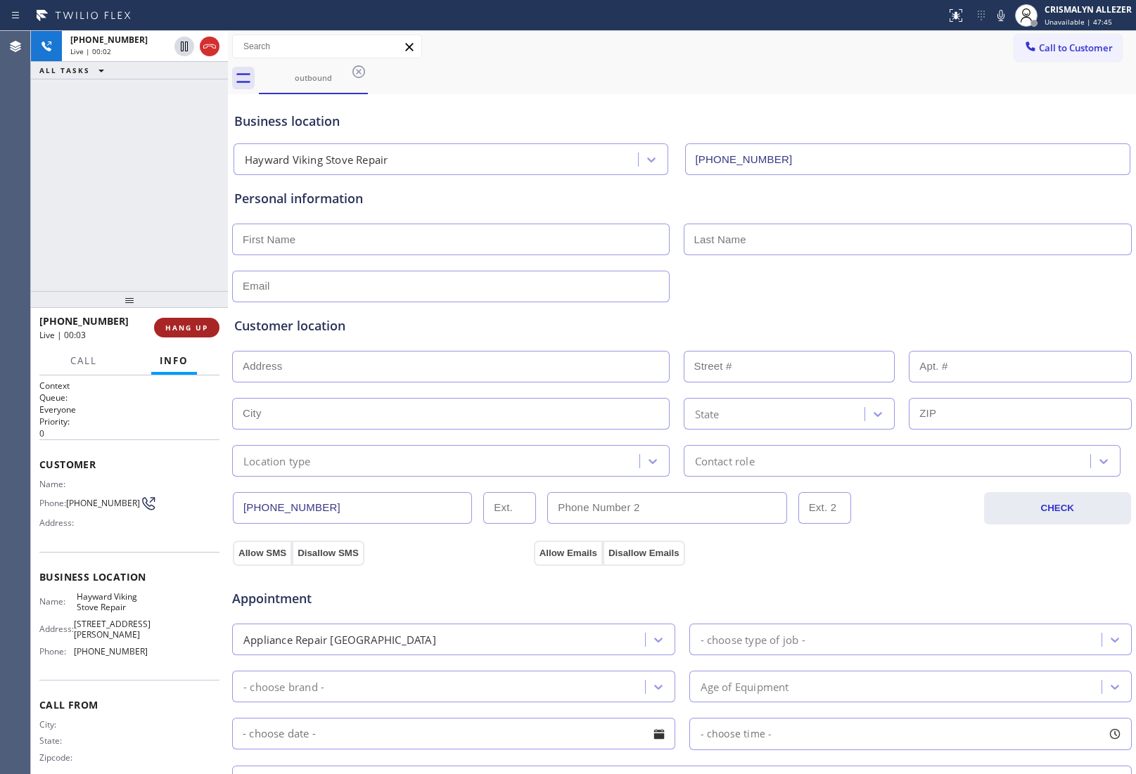
click at [184, 328] on span "HANG UP" at bounding box center [186, 328] width 43 height 10
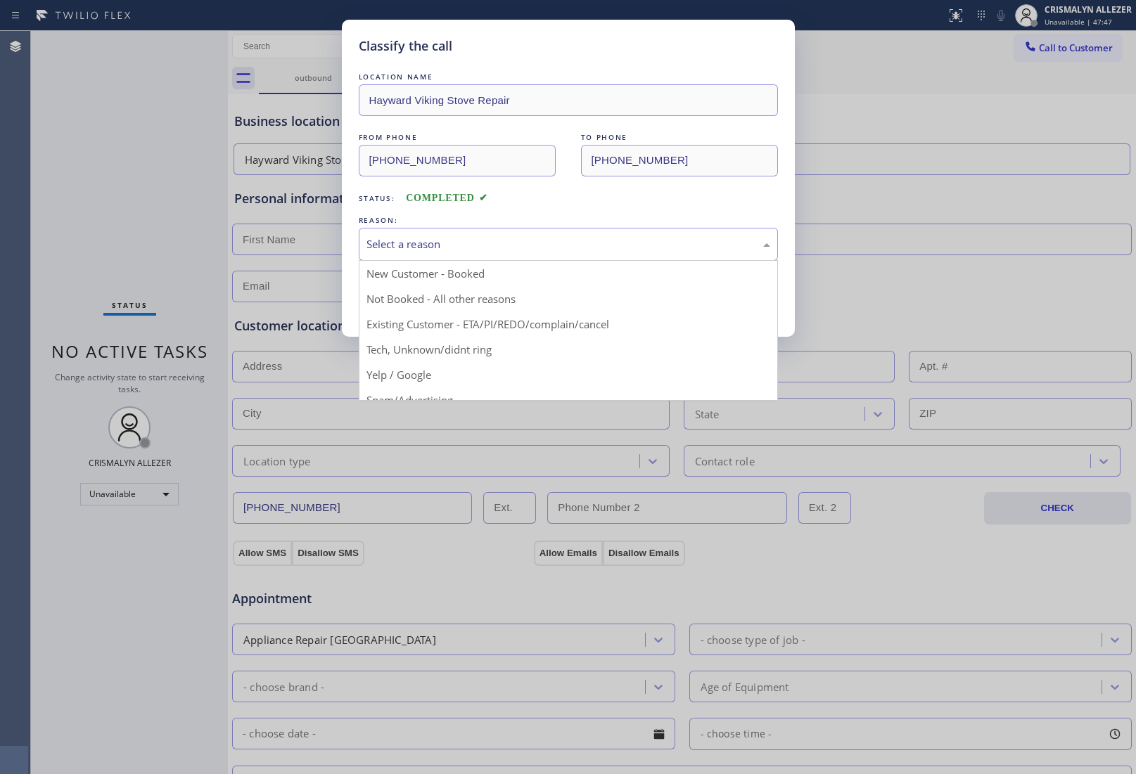
click at [503, 257] on div "Select a reason" at bounding box center [568, 244] width 419 height 33
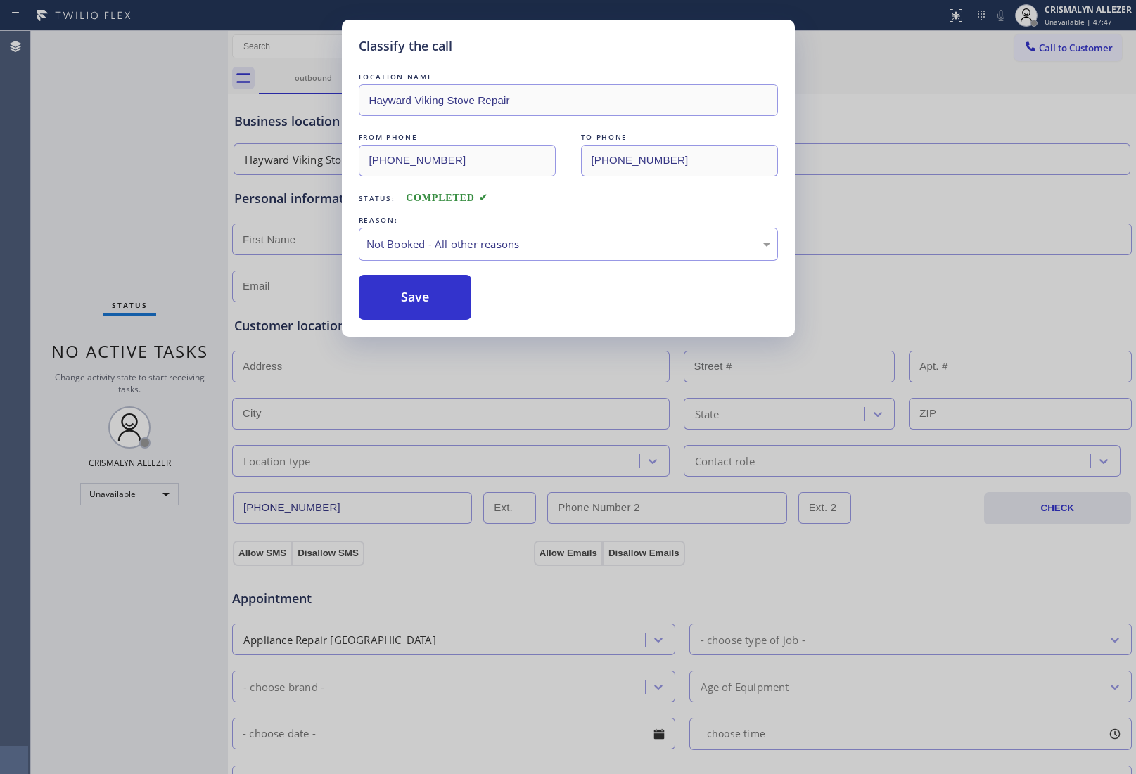
click at [406, 312] on button "Save" at bounding box center [415, 297] width 113 height 45
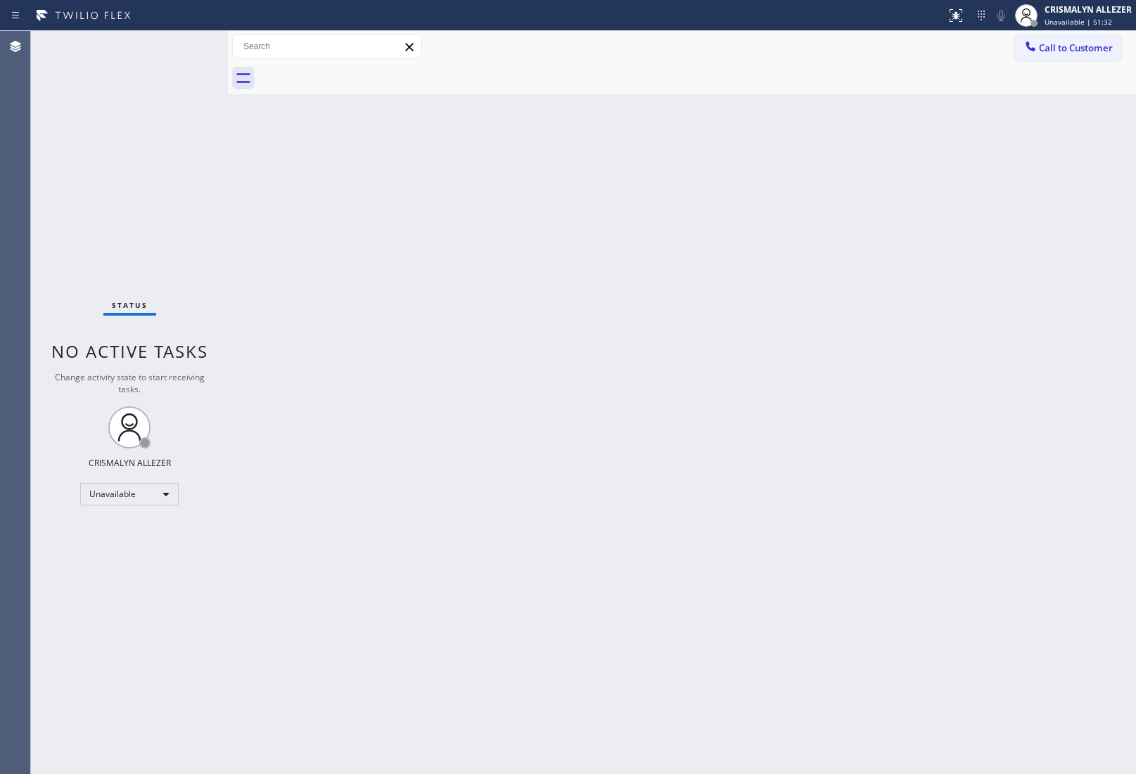
click at [971, 177] on div "Back to Dashboard Change Sender ID Customers Technicians Select a contact Outbo…" at bounding box center [682, 402] width 908 height 743
click at [166, 499] on div "Unavailable" at bounding box center [129, 494] width 98 height 23
click at [134, 536] on li "Available" at bounding box center [129, 531] width 96 height 17
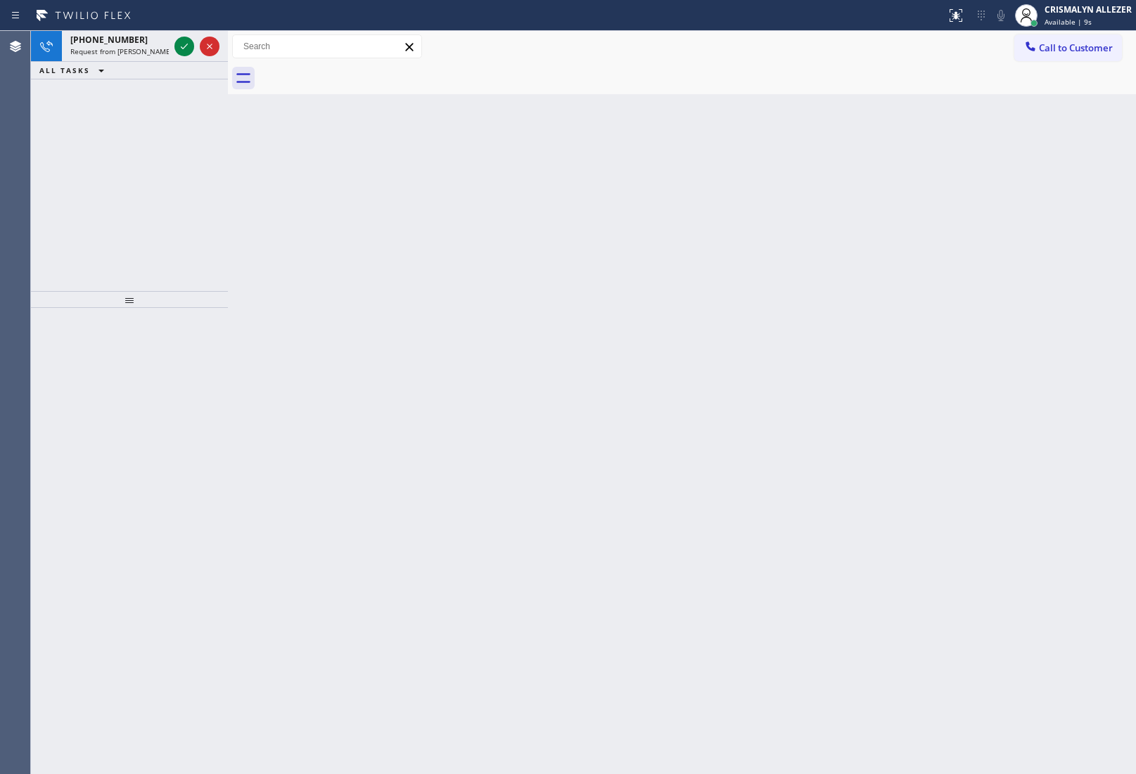
click at [1018, 389] on div "Back to Dashboard Change Sender ID Customers Technicians Select a contact Outbo…" at bounding box center [682, 402] width 908 height 743
click at [184, 47] on icon at bounding box center [184, 47] width 7 height 6
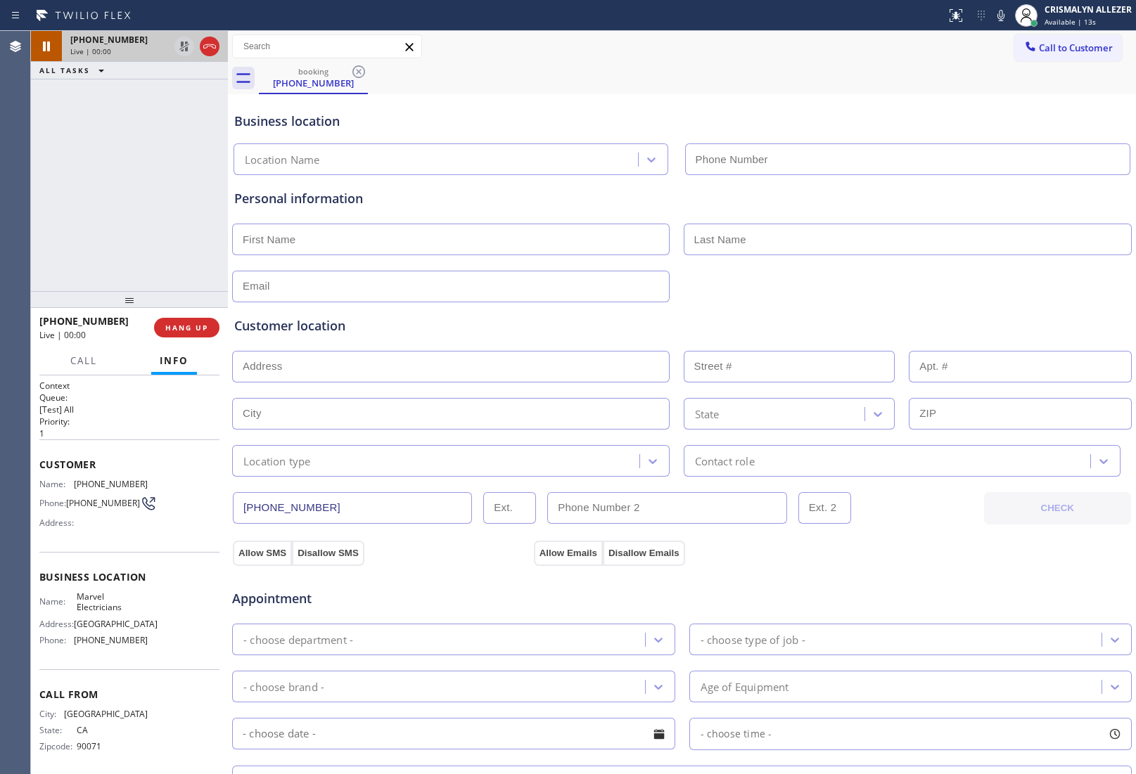
type input "[PHONE_NUMBER]"
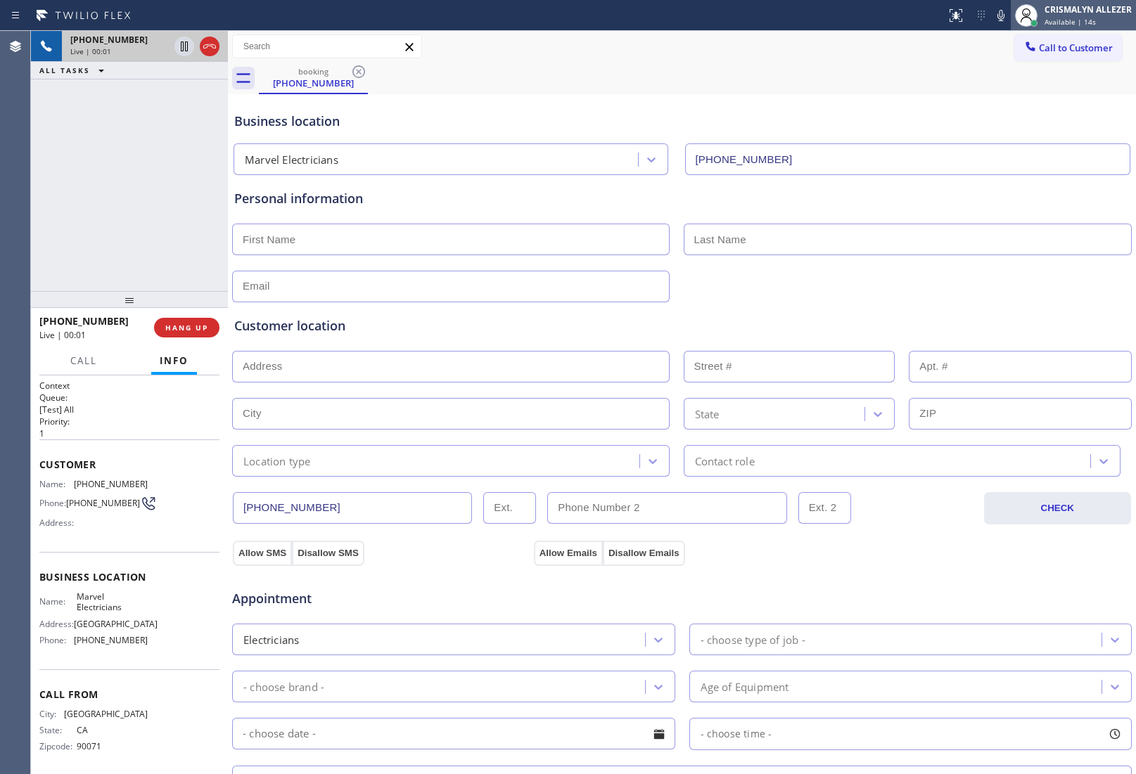
click at [1078, 25] on span "Available | 14s" at bounding box center [1069, 22] width 51 height 10
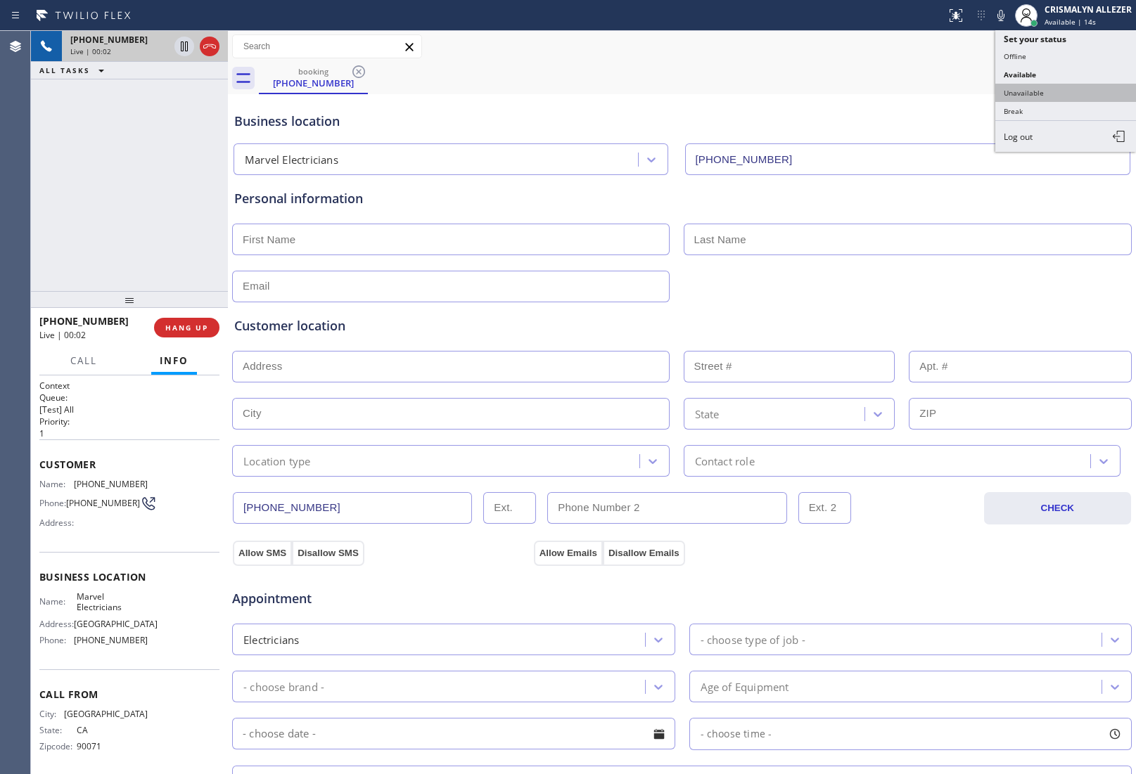
click at [1042, 92] on button "Unavailable" at bounding box center [1065, 93] width 141 height 18
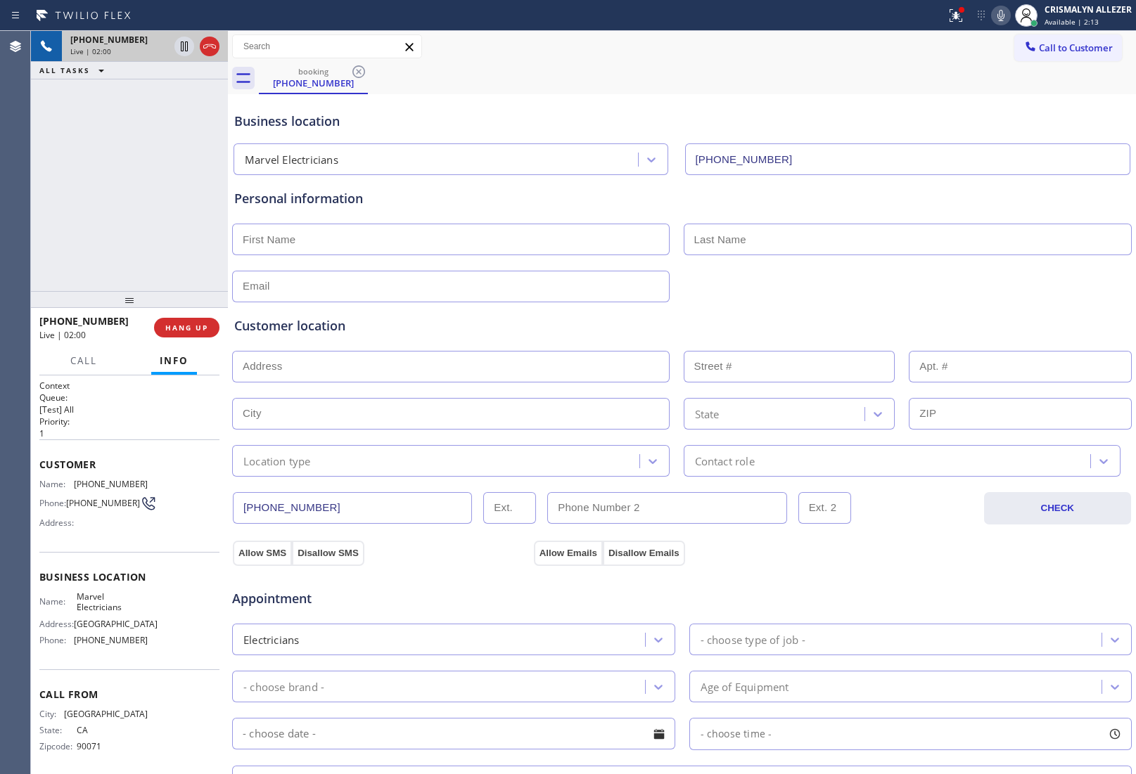
click at [1002, 15] on icon at bounding box center [1000, 15] width 17 height 17
click at [940, 118] on div "Business location" at bounding box center [681, 121] width 895 height 19
drag, startPoint x: 997, startPoint y: 16, endPoint x: 989, endPoint y: 25, distance: 11.9
click at [997, 16] on icon at bounding box center [1000, 15] width 17 height 17
click at [905, 89] on div "booking [PHONE_NUMBER]" at bounding box center [697, 79] width 877 height 32
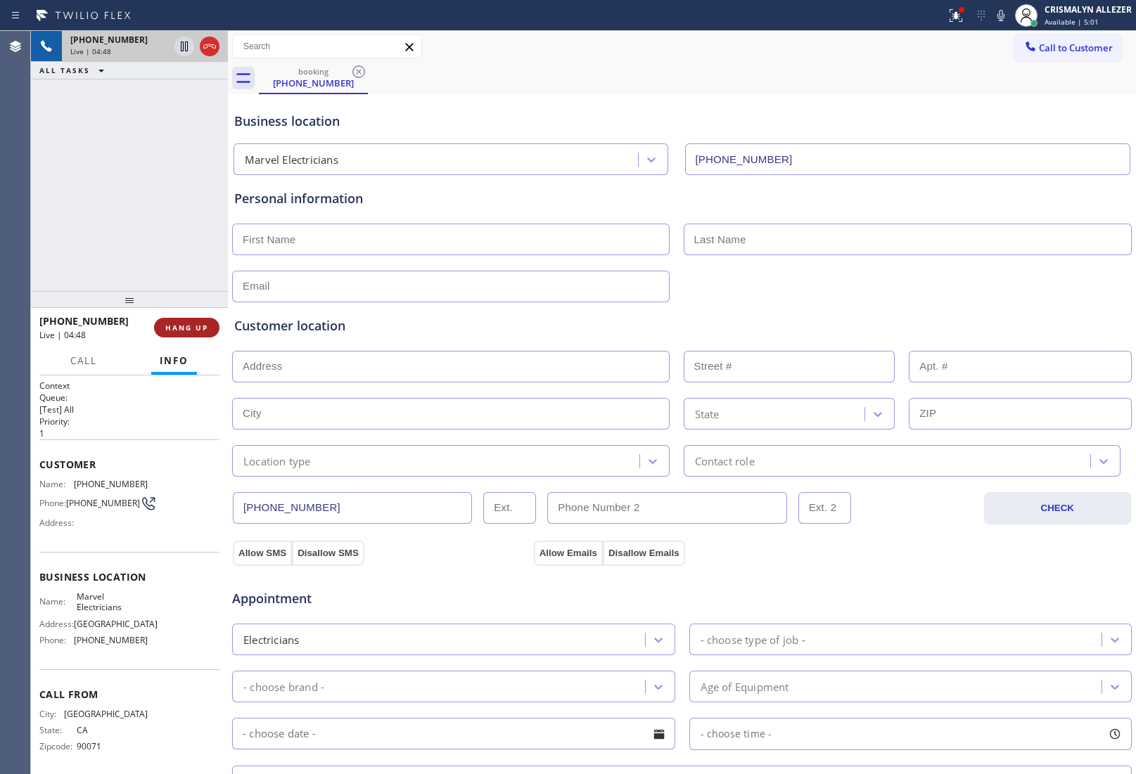
click at [194, 329] on span "HANG UP" at bounding box center [186, 328] width 43 height 10
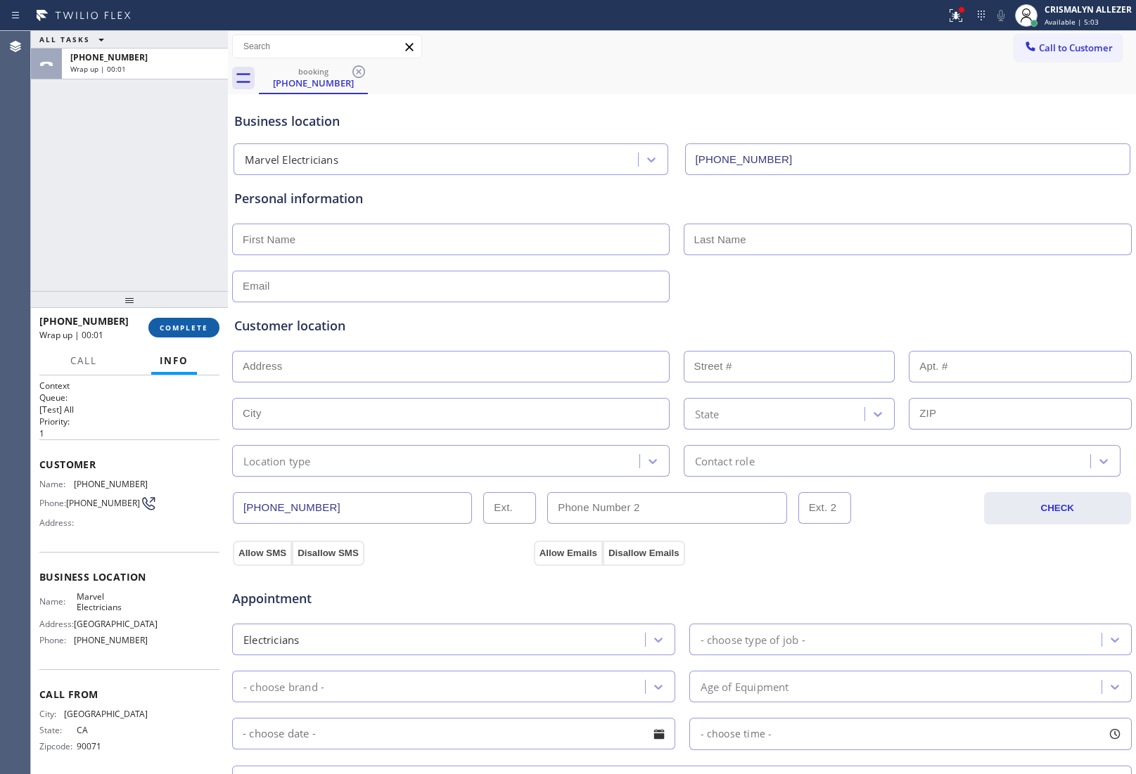
click at [194, 329] on span "COMPLETE" at bounding box center [184, 328] width 49 height 10
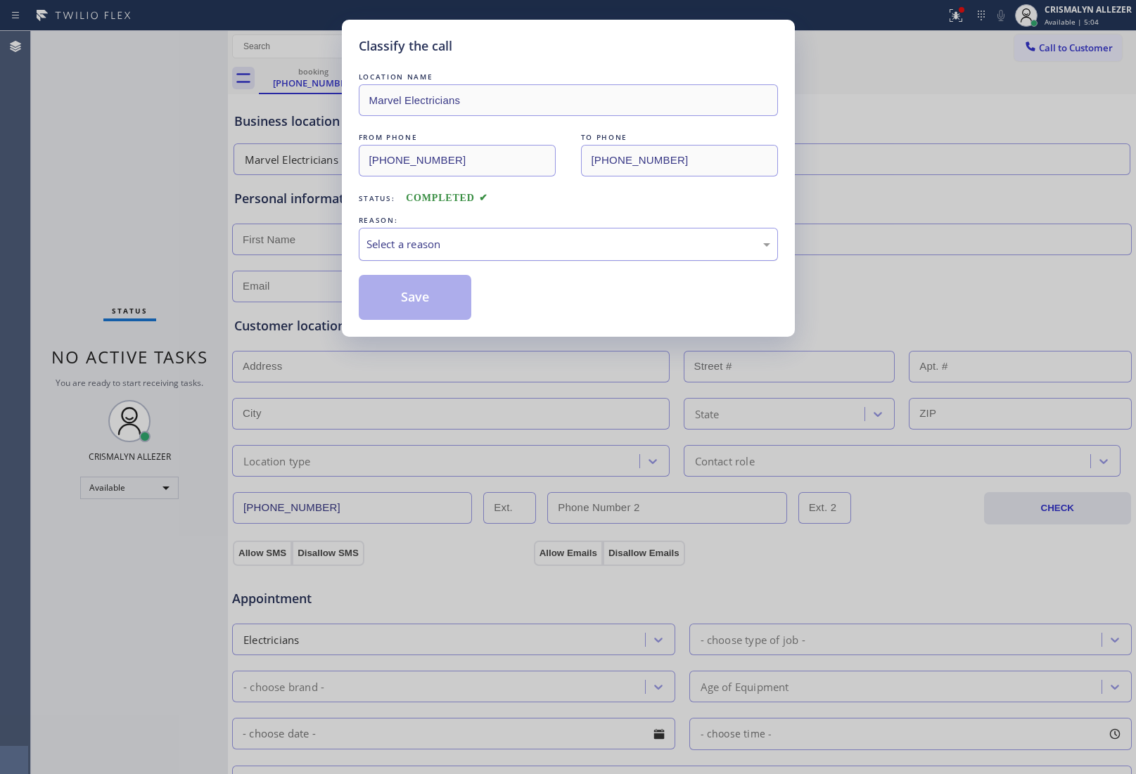
drag, startPoint x: 551, startPoint y: 244, endPoint x: 539, endPoint y: 253, distance: 14.5
click at [547, 248] on div "Select a reason" at bounding box center [568, 244] width 404 height 16
click at [402, 308] on button "Save" at bounding box center [415, 297] width 113 height 45
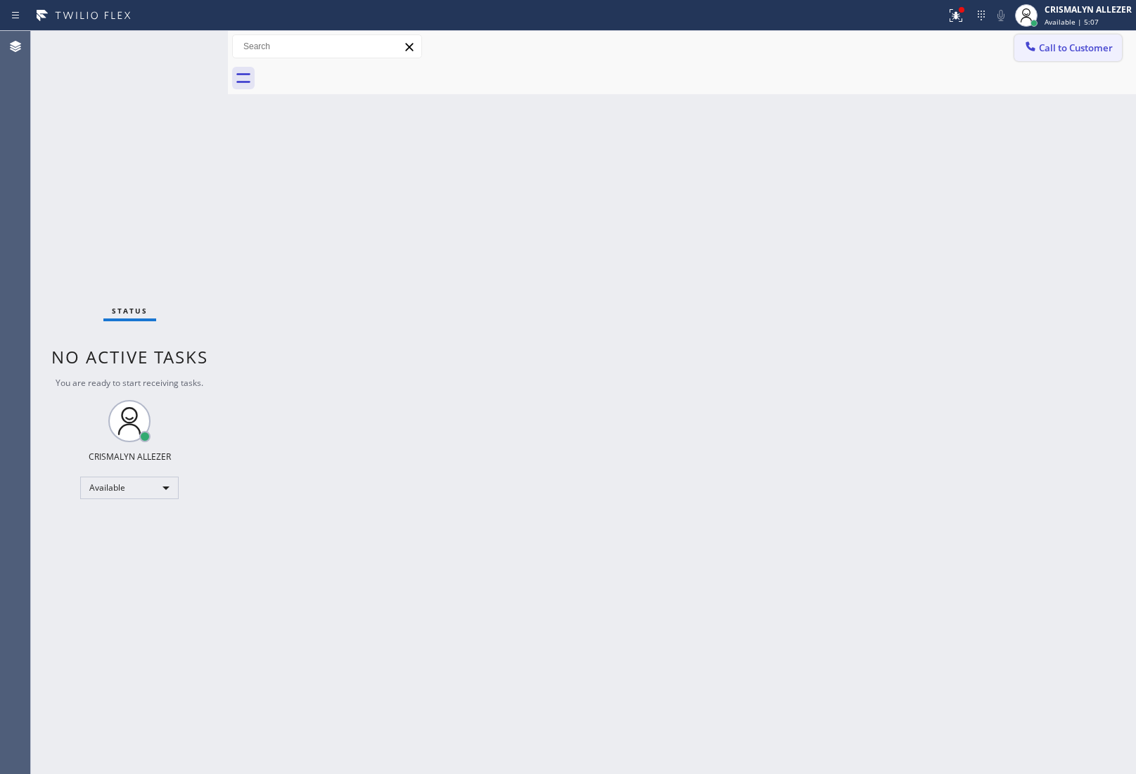
click at [1051, 55] on button "Call to Customer" at bounding box center [1068, 47] width 108 height 27
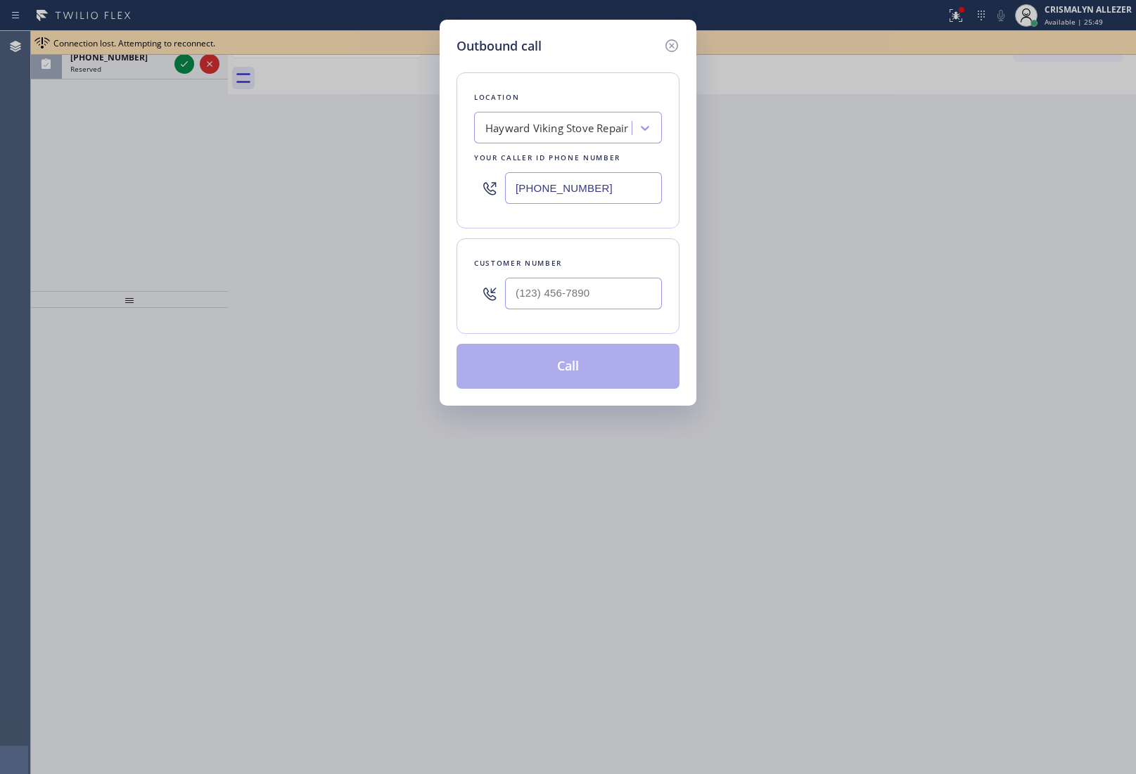
click at [279, 289] on div "Outbound call Location Hayward Viking Stove Repair Your caller id phone number …" at bounding box center [568, 387] width 1136 height 774
click at [670, 47] on icon at bounding box center [671, 45] width 13 height 13
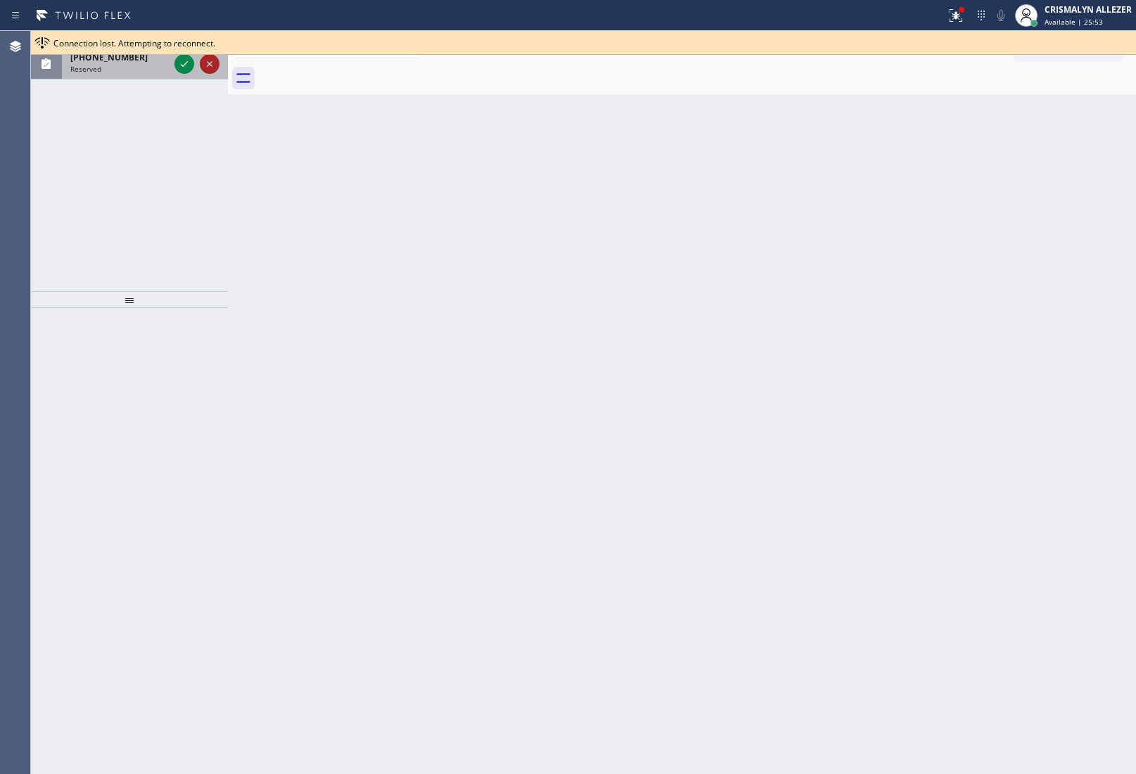
click at [207, 68] on icon at bounding box center [209, 64] width 17 height 17
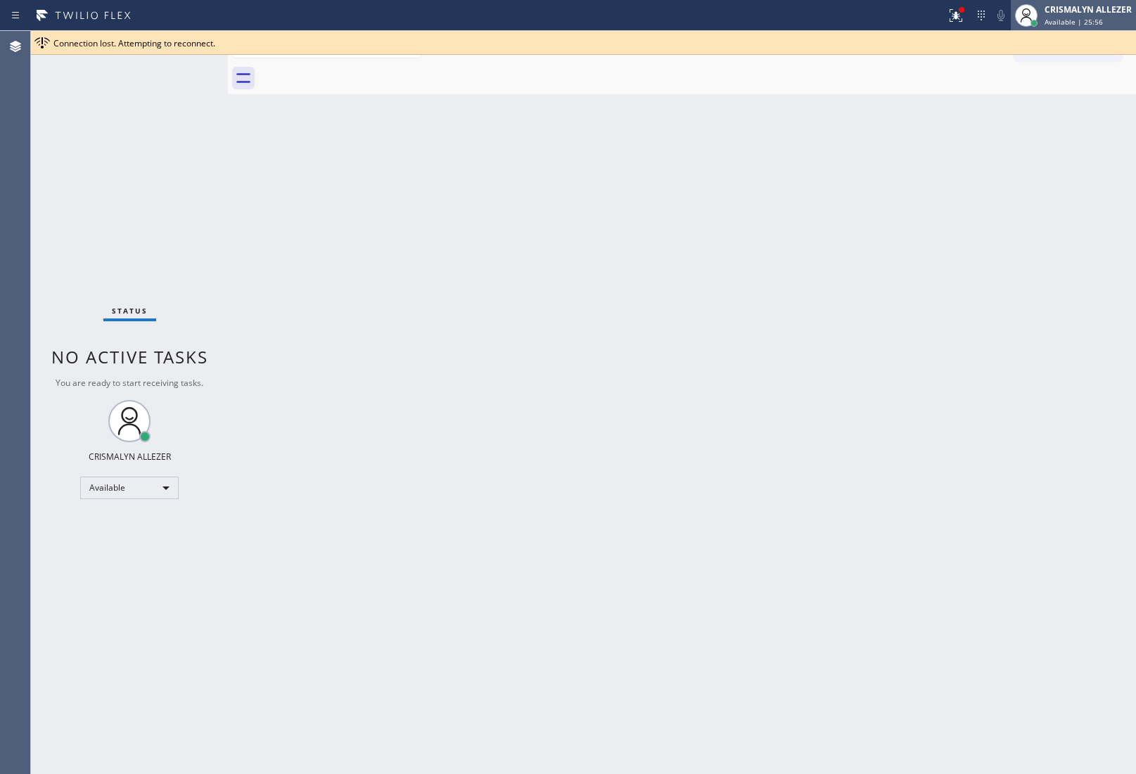
click at [1066, 25] on span "Available | 25:56" at bounding box center [1073, 22] width 58 height 10
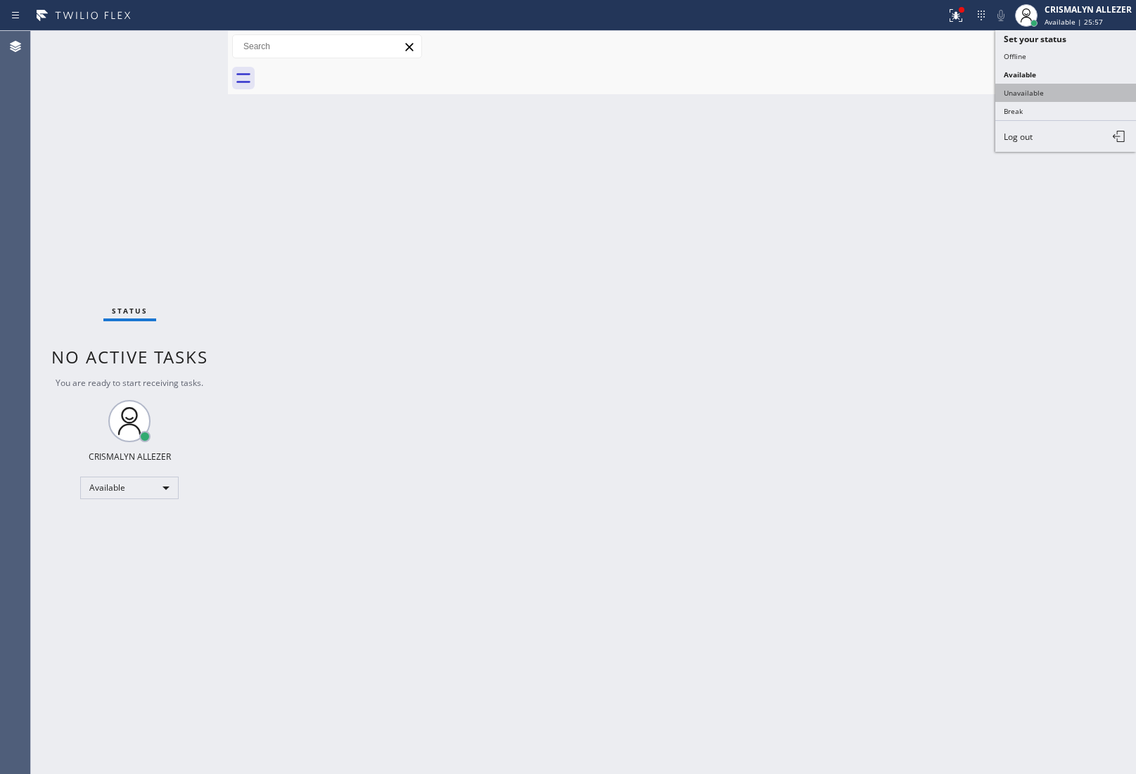
click at [1046, 89] on button "Unavailable" at bounding box center [1065, 93] width 141 height 18
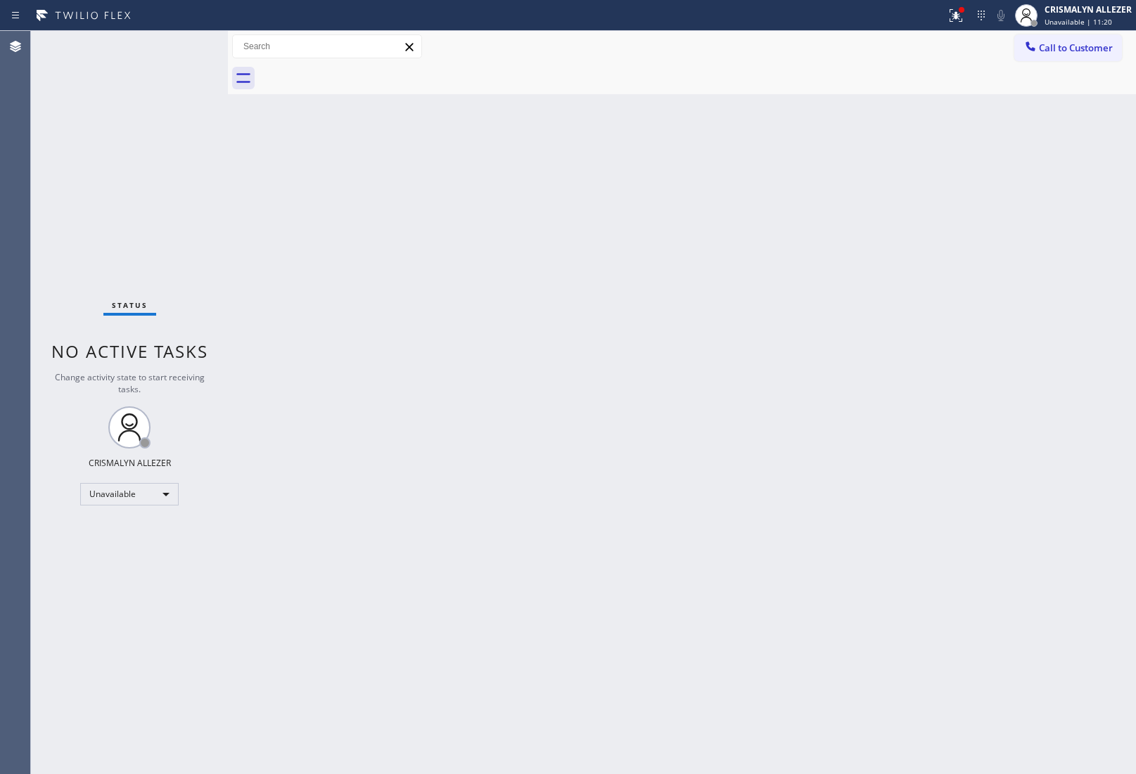
drag, startPoint x: 1040, startPoint y: 51, endPoint x: 973, endPoint y: 117, distance: 93.5
click at [1040, 51] on span "Call to Customer" at bounding box center [1076, 47] width 74 height 13
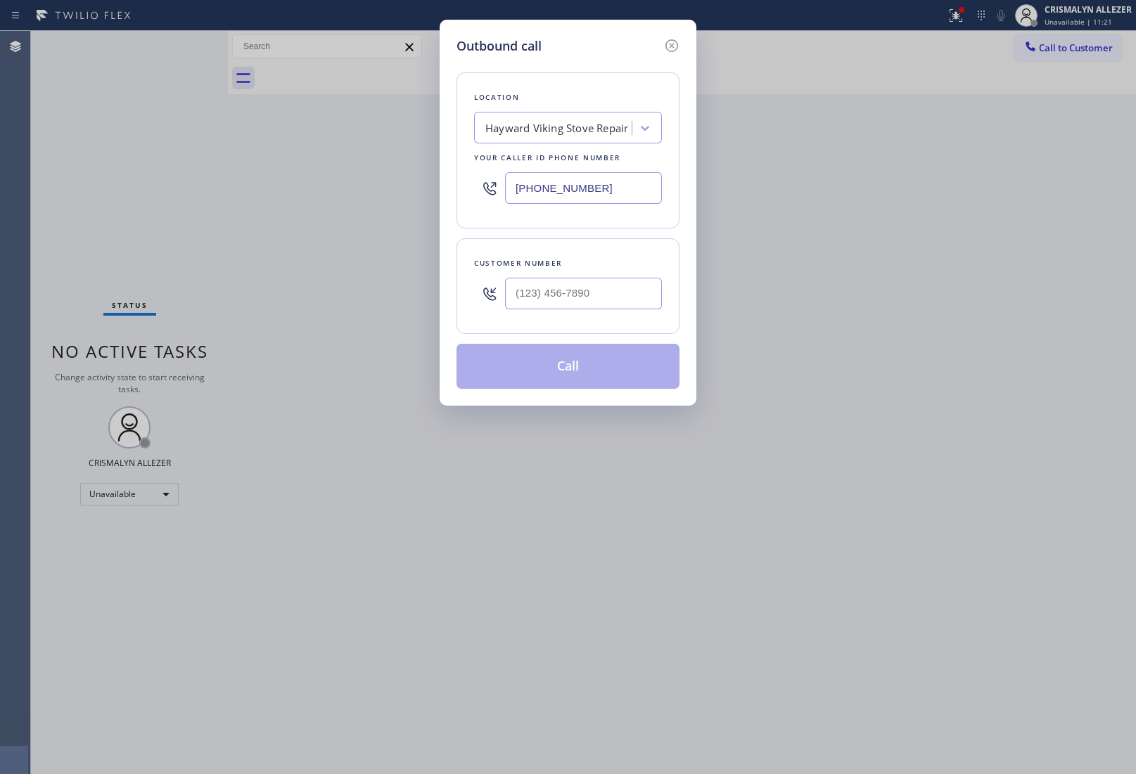
drag, startPoint x: 609, startPoint y: 191, endPoint x: 257, endPoint y: 218, distance: 352.7
click at [449, 197] on div "Outbound call Location Hayward Viking Stove Repair Your caller id phone number …" at bounding box center [568, 213] width 257 height 386
paste input "650) 933-4988"
type input "[PHONE_NUMBER]"
click at [566, 288] on input "(___) ___-____" at bounding box center [583, 294] width 157 height 32
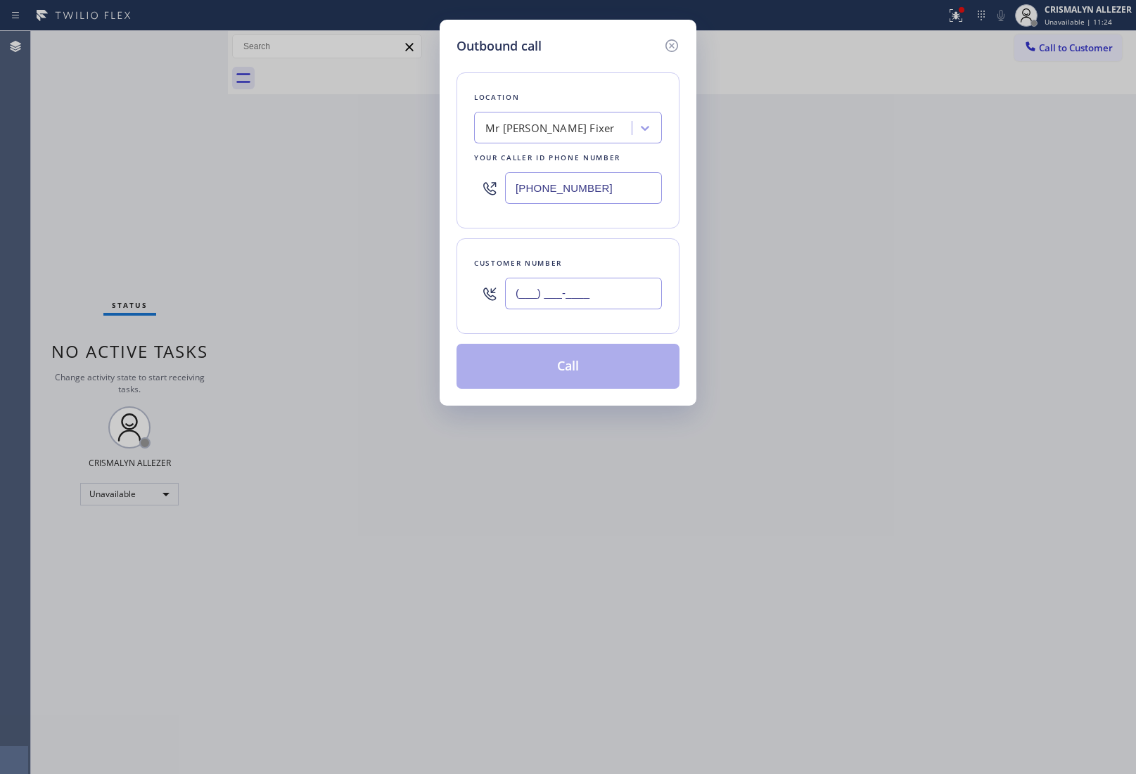
paste input "925) 719-2892"
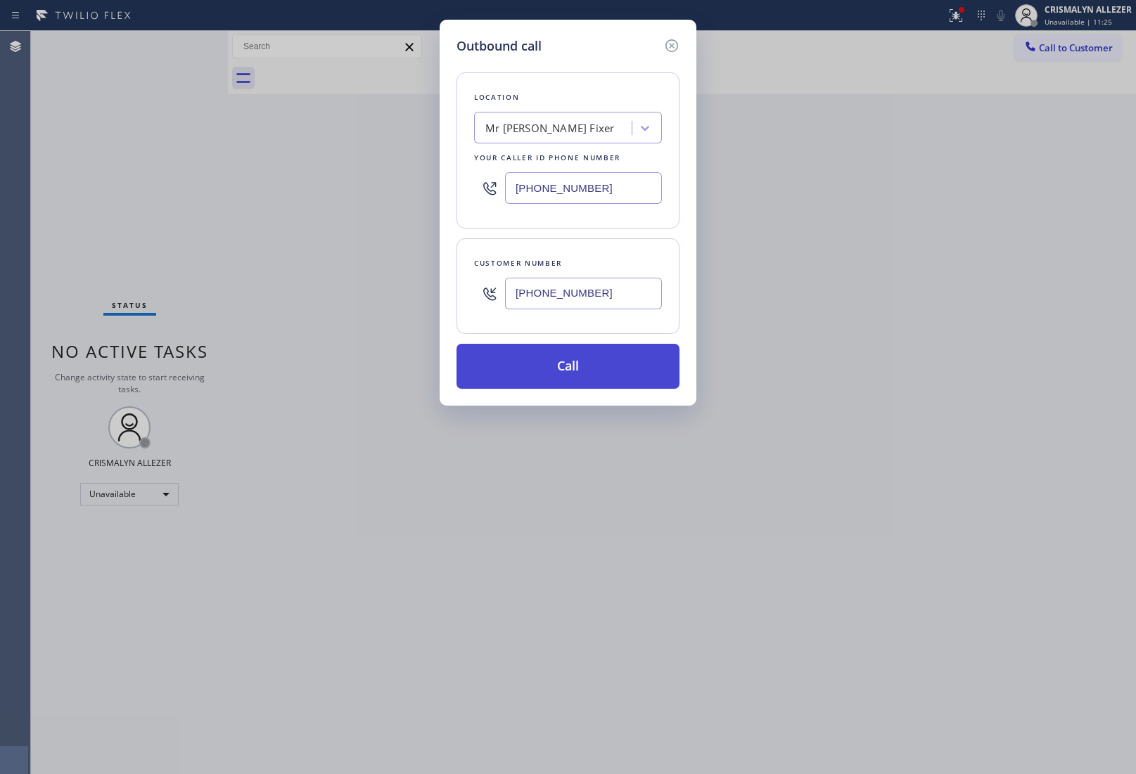
type input "[PHONE_NUMBER]"
click at [580, 371] on button "Call" at bounding box center [567, 366] width 223 height 45
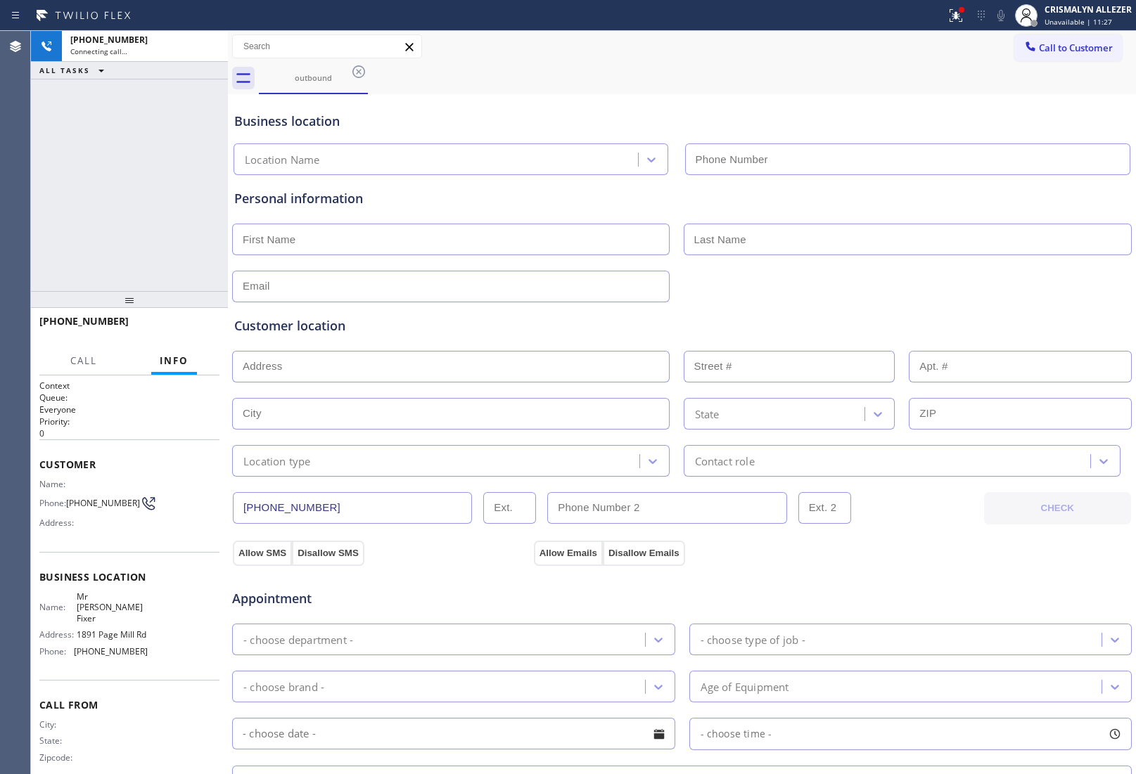
type input "[PHONE_NUMBER]"
click at [957, 306] on div "Customer location >> ADD NEW ADDRESS << + NEW ADDRESS State Location type Conta…" at bounding box center [681, 389] width 901 height 174
click at [176, 328] on span "HANG UP" at bounding box center [186, 328] width 43 height 10
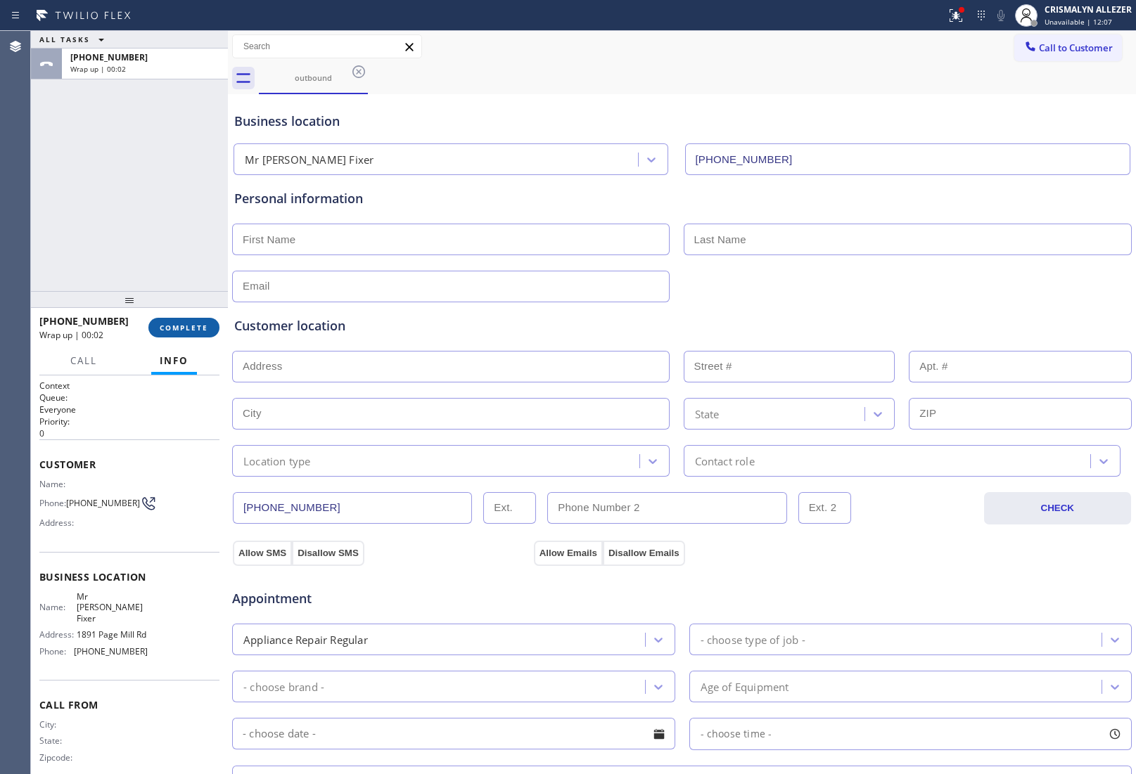
click at [176, 328] on span "COMPLETE" at bounding box center [184, 328] width 49 height 10
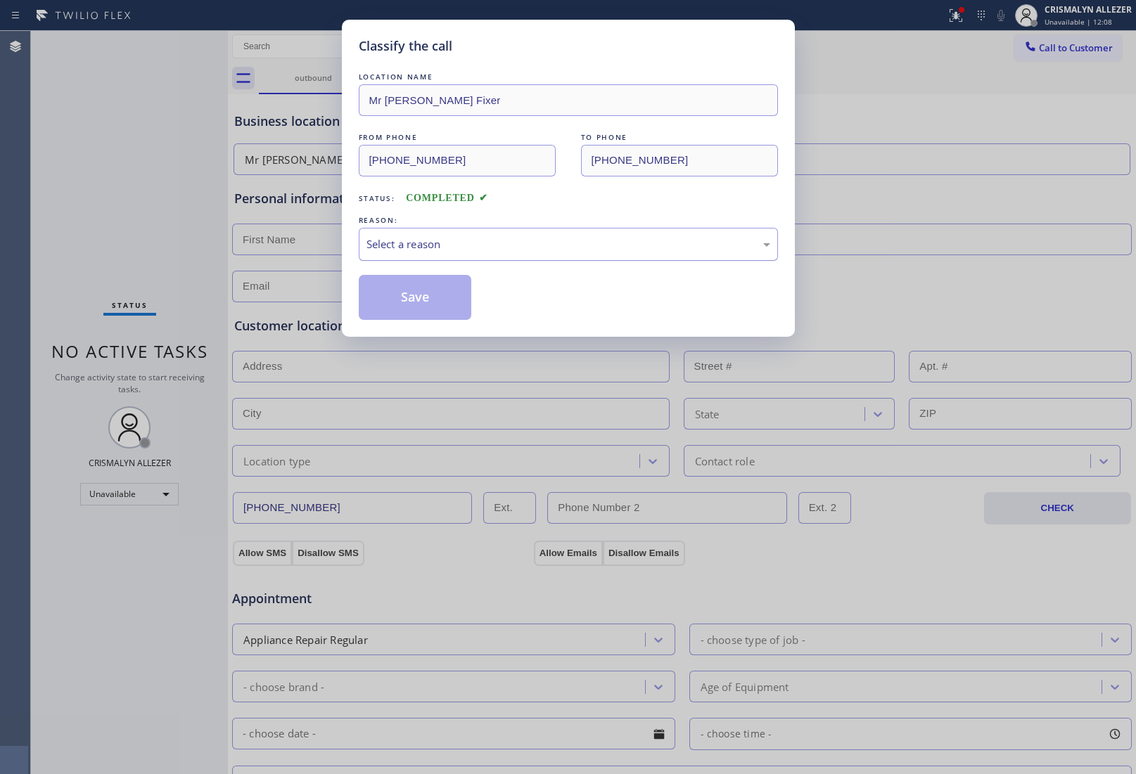
click at [550, 244] on div "Select a reason" at bounding box center [568, 244] width 404 height 16
click at [416, 298] on button "Save" at bounding box center [415, 297] width 113 height 45
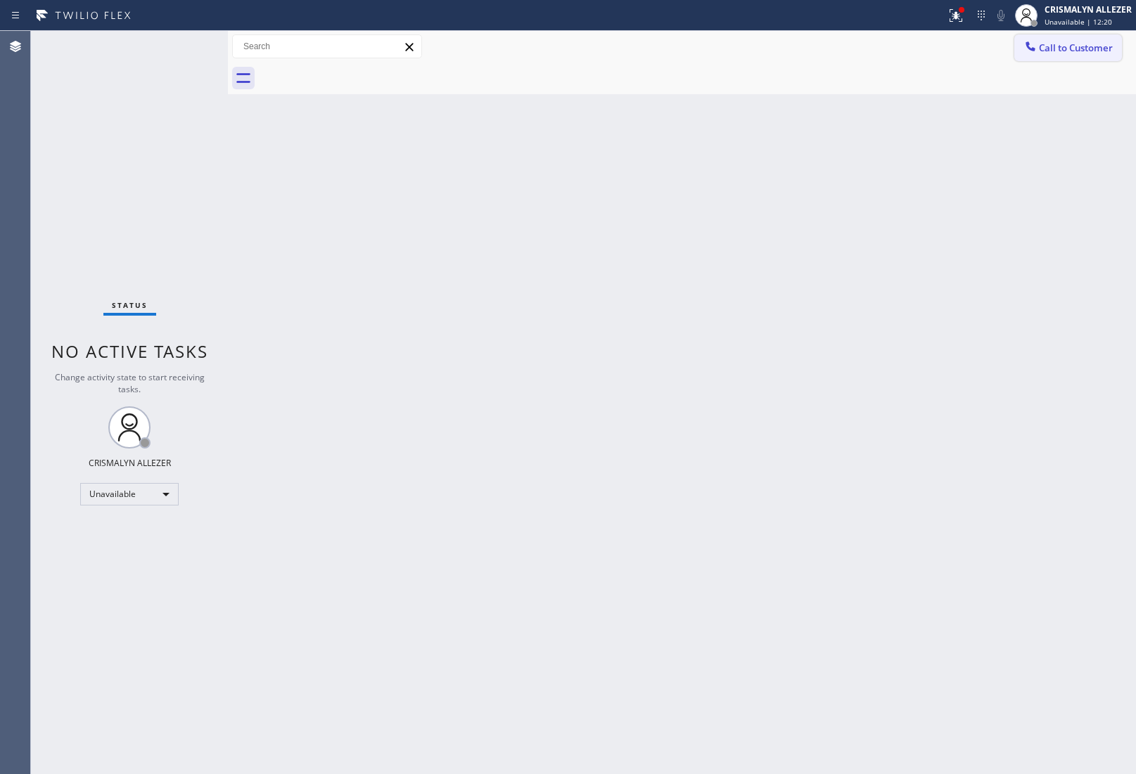
click at [1070, 51] on span "Call to Customer" at bounding box center [1076, 47] width 74 height 13
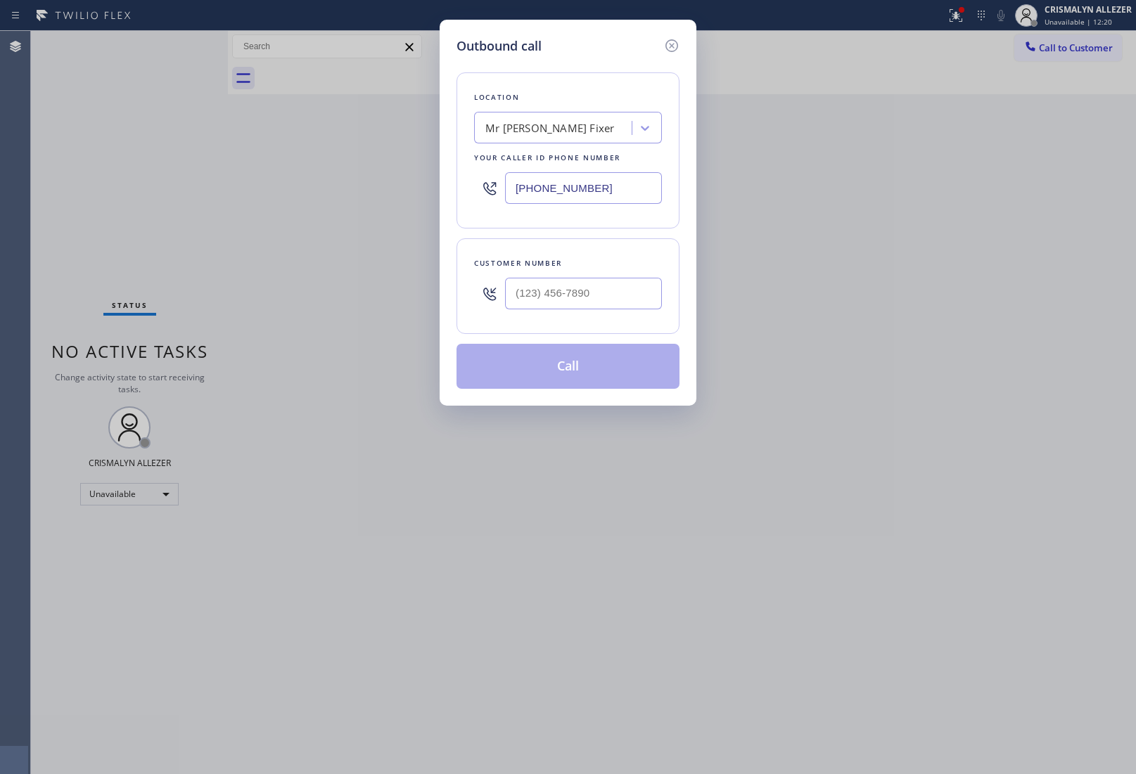
drag, startPoint x: 634, startPoint y: 181, endPoint x: 173, endPoint y: 202, distance: 461.8
click at [324, 198] on div "Outbound call Location Mr [PERSON_NAME] Fixer Your caller id phone number [PHON…" at bounding box center [568, 387] width 1136 height 774
paste input "805) 892-6989"
drag, startPoint x: 522, startPoint y: 185, endPoint x: 320, endPoint y: 171, distance: 202.3
click at [322, 171] on div "Outbound call Location Local Trusted Electricians Saticoy Your caller id phone …" at bounding box center [568, 387] width 1136 height 774
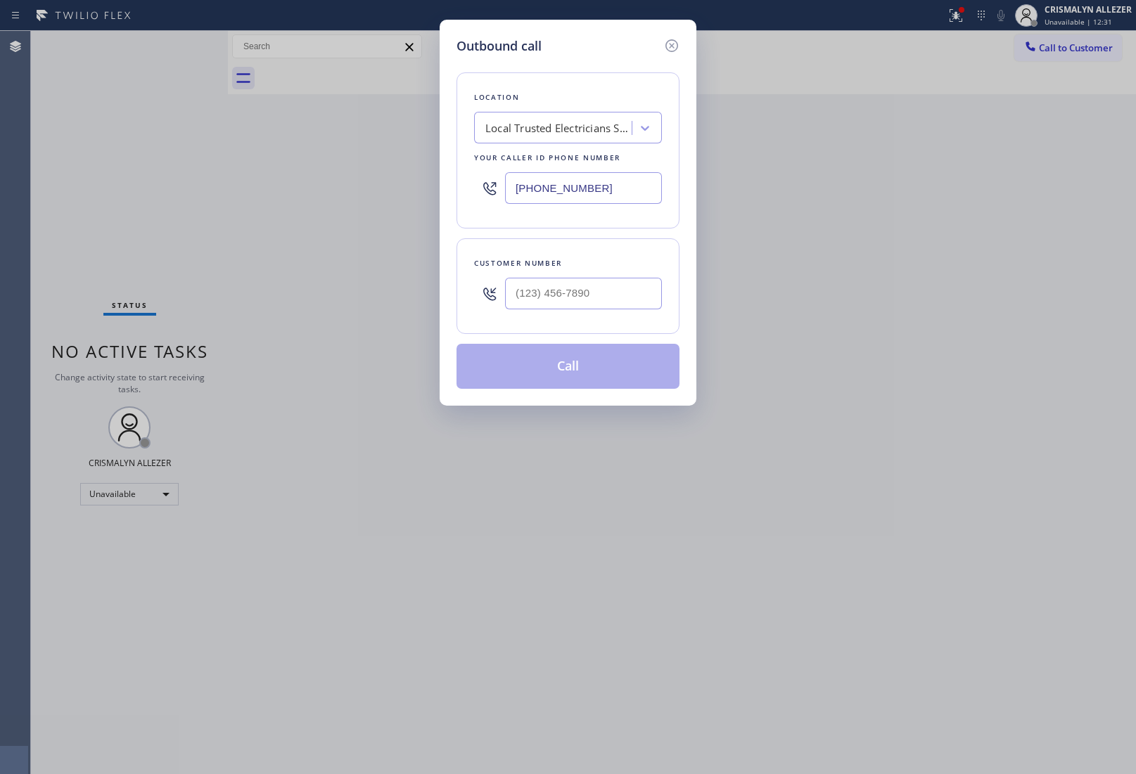
paste input "949) 828-3895"
type input "[PHONE_NUMBER]"
click at [617, 299] on input "(___) ___-____" at bounding box center [583, 294] width 157 height 32
paste input "909) 247-9729"
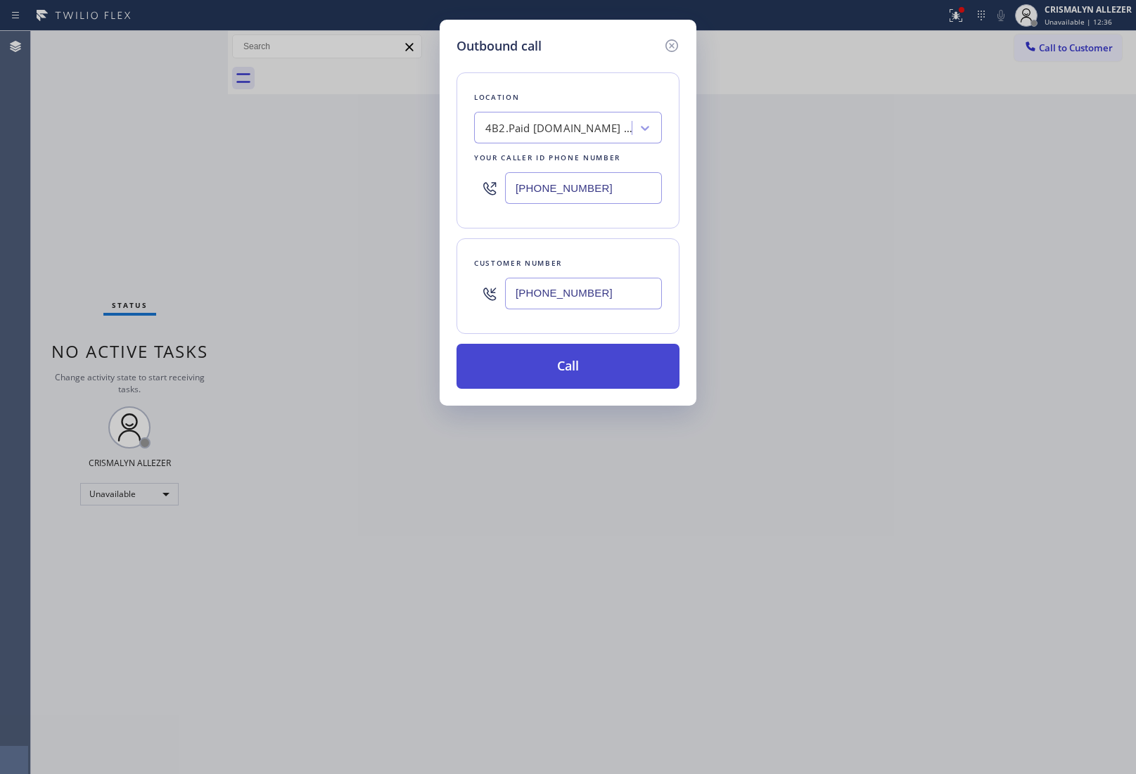
type input "[PHONE_NUMBER]"
click at [573, 378] on button "Call" at bounding box center [567, 366] width 223 height 45
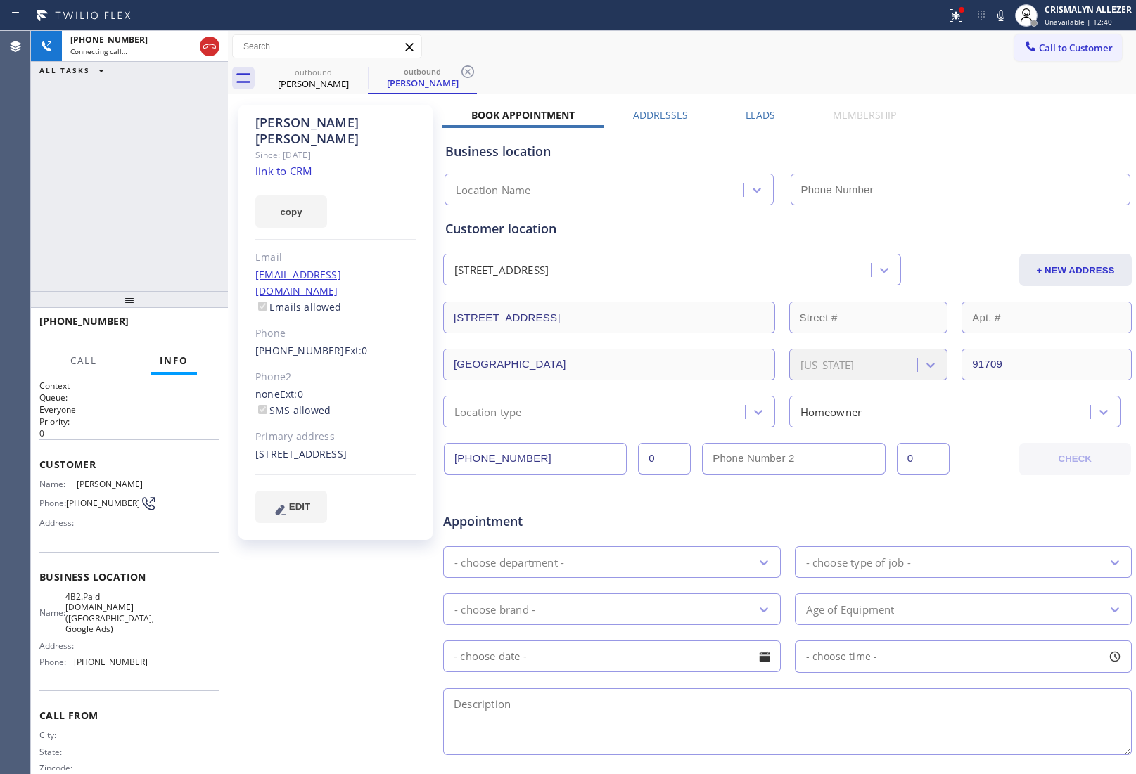
click at [272, 164] on link "link to CRM" at bounding box center [283, 171] width 57 height 14
type input "[PHONE_NUMBER]"
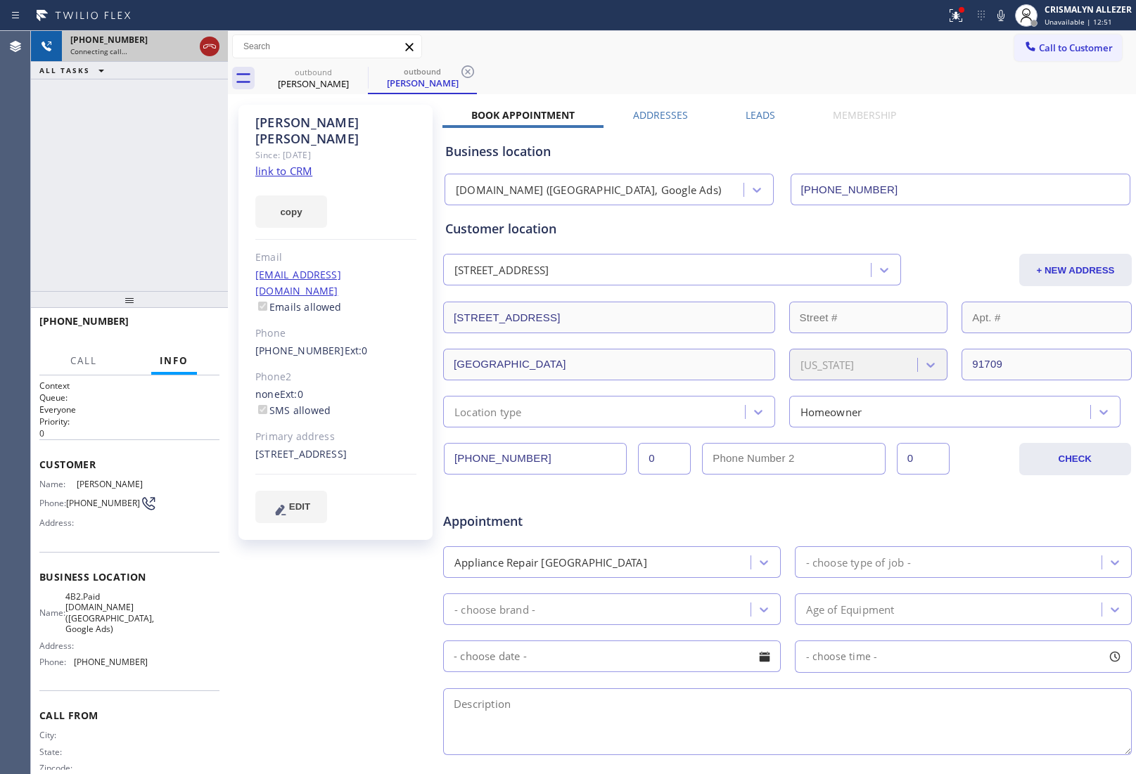
click at [206, 49] on icon at bounding box center [209, 46] width 17 height 17
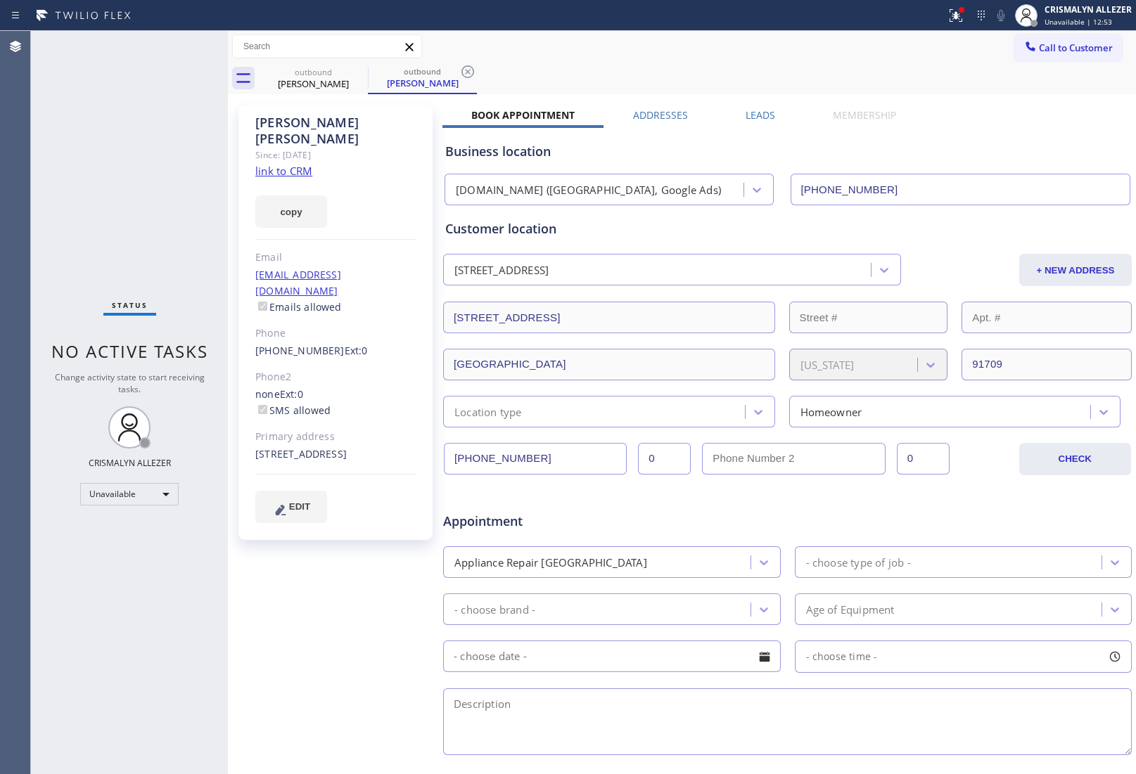
click at [473, 72] on icon at bounding box center [467, 71] width 13 height 13
click at [357, 72] on icon at bounding box center [358, 71] width 17 height 17
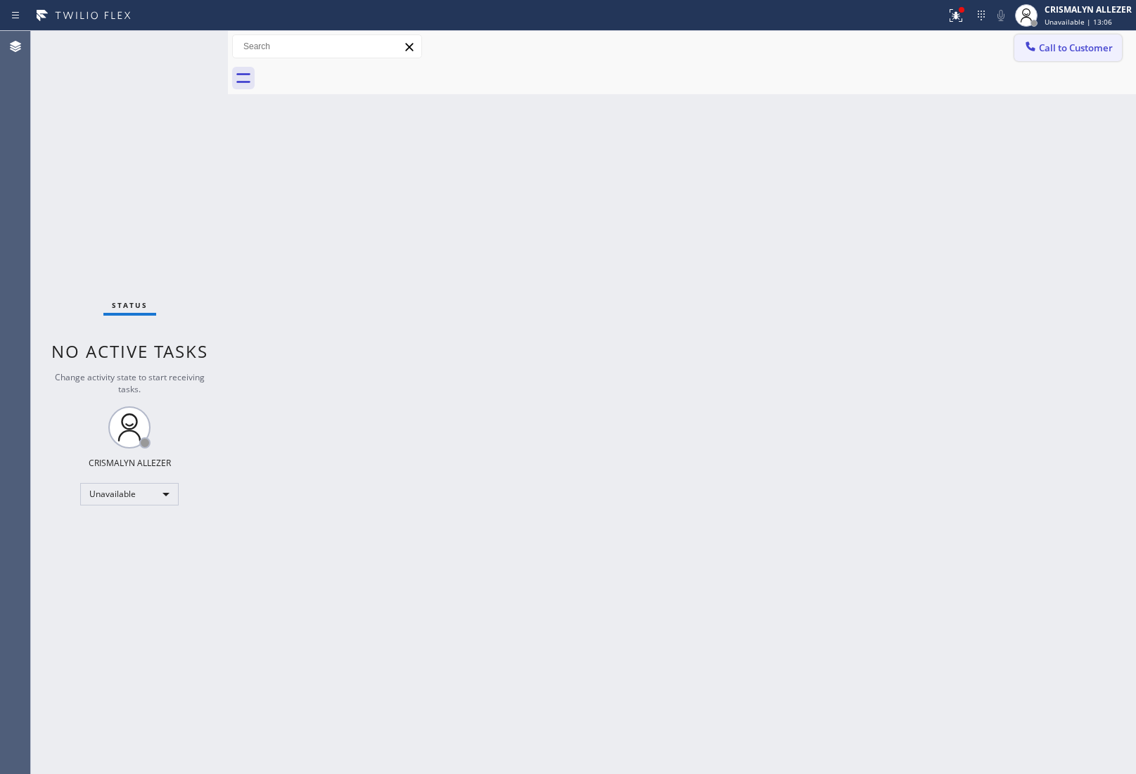
click at [1095, 49] on span "Call to Customer" at bounding box center [1076, 47] width 74 height 13
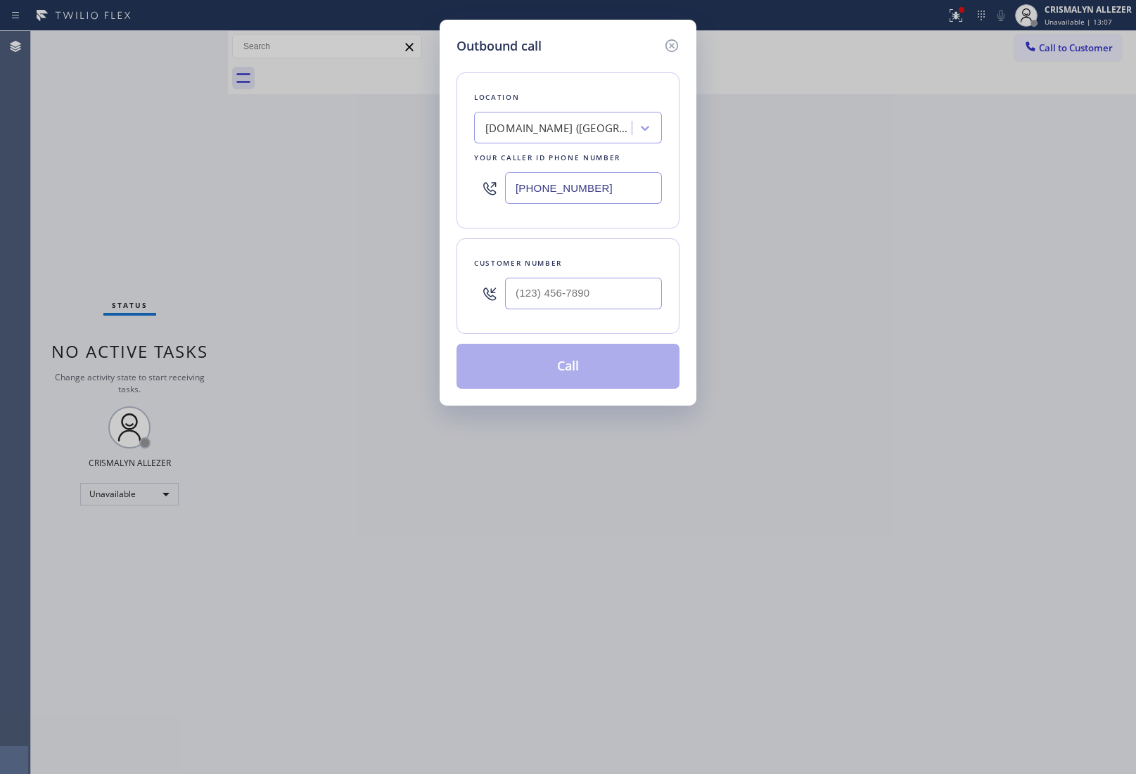
drag, startPoint x: 622, startPoint y: 186, endPoint x: 255, endPoint y: 184, distance: 367.1
click at [398, 192] on div "Outbound call Location [DOMAIN_NAME] ([GEOGRAPHIC_DATA], Google Ads) Your calle…" at bounding box center [568, 387] width 1136 height 774
paste input "310) 906-2719"
type input "[PHONE_NUMBER]"
click at [614, 290] on input "(___) ___-____" at bounding box center [583, 294] width 157 height 32
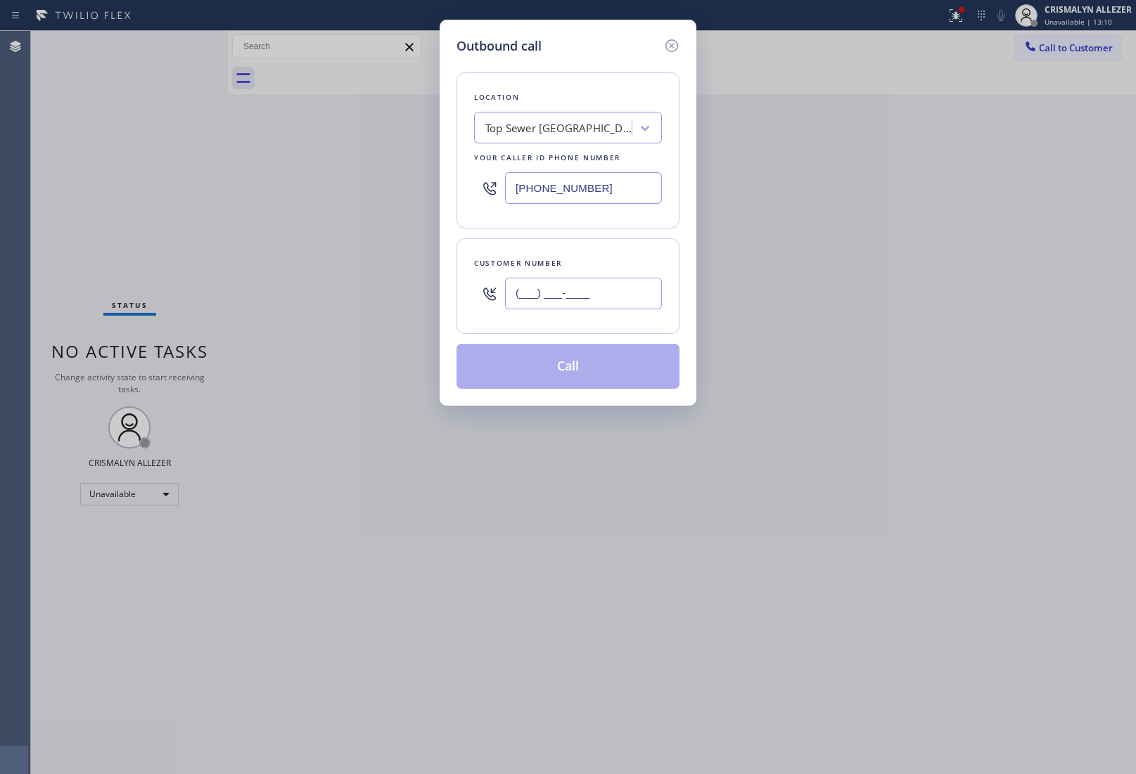
paste input "310) 890-4241"
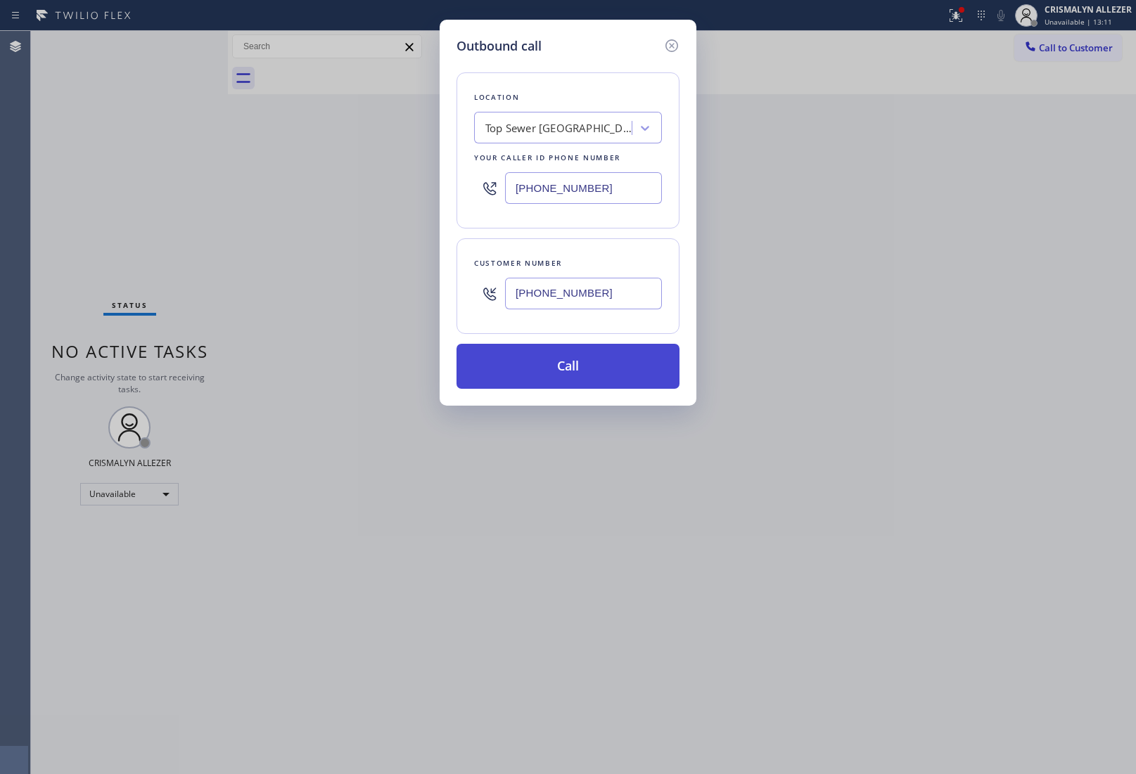
type input "[PHONE_NUMBER]"
click at [571, 373] on button "Call" at bounding box center [567, 366] width 223 height 45
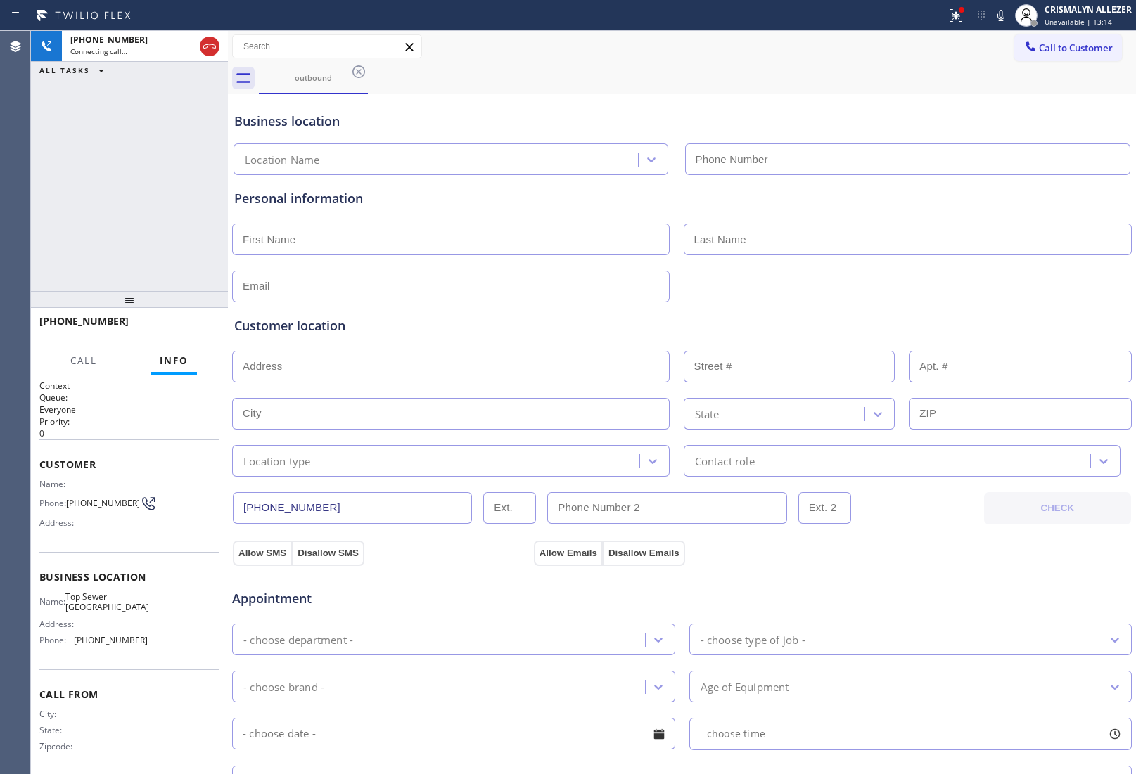
type input "[PHONE_NUMBER]"
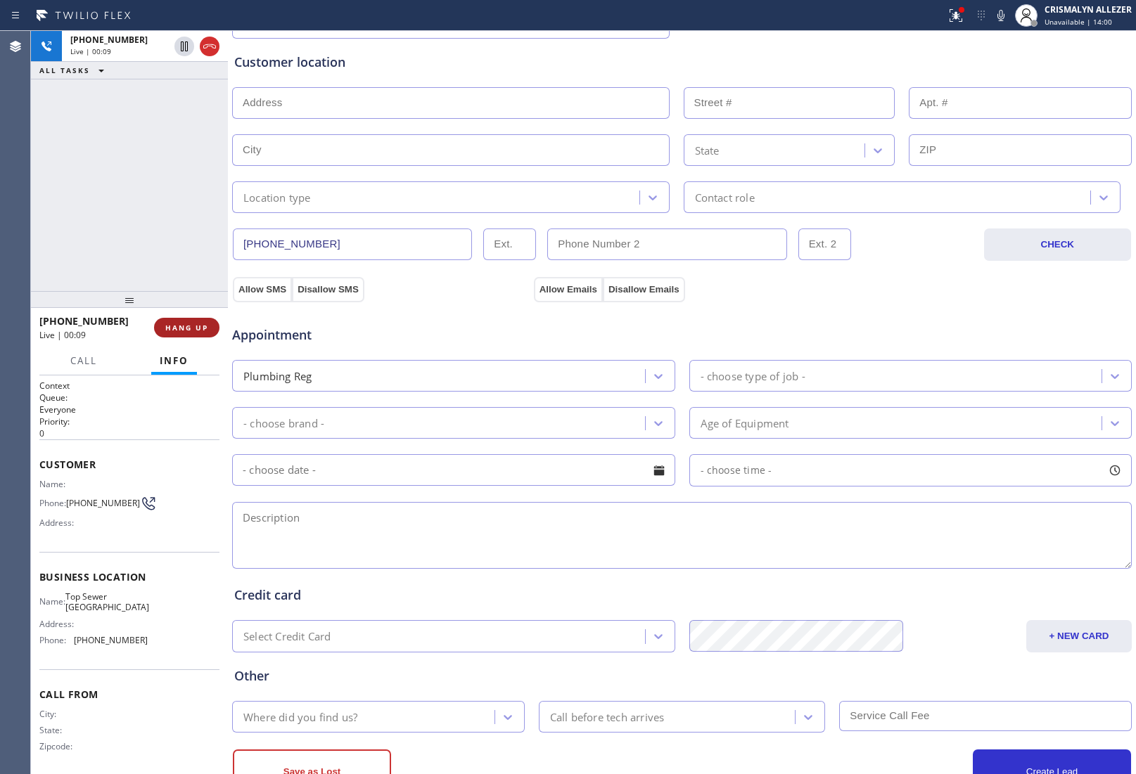
click at [188, 328] on span "HANG UP" at bounding box center [186, 328] width 43 height 10
click at [184, 324] on span "COMPLETE" at bounding box center [184, 328] width 49 height 10
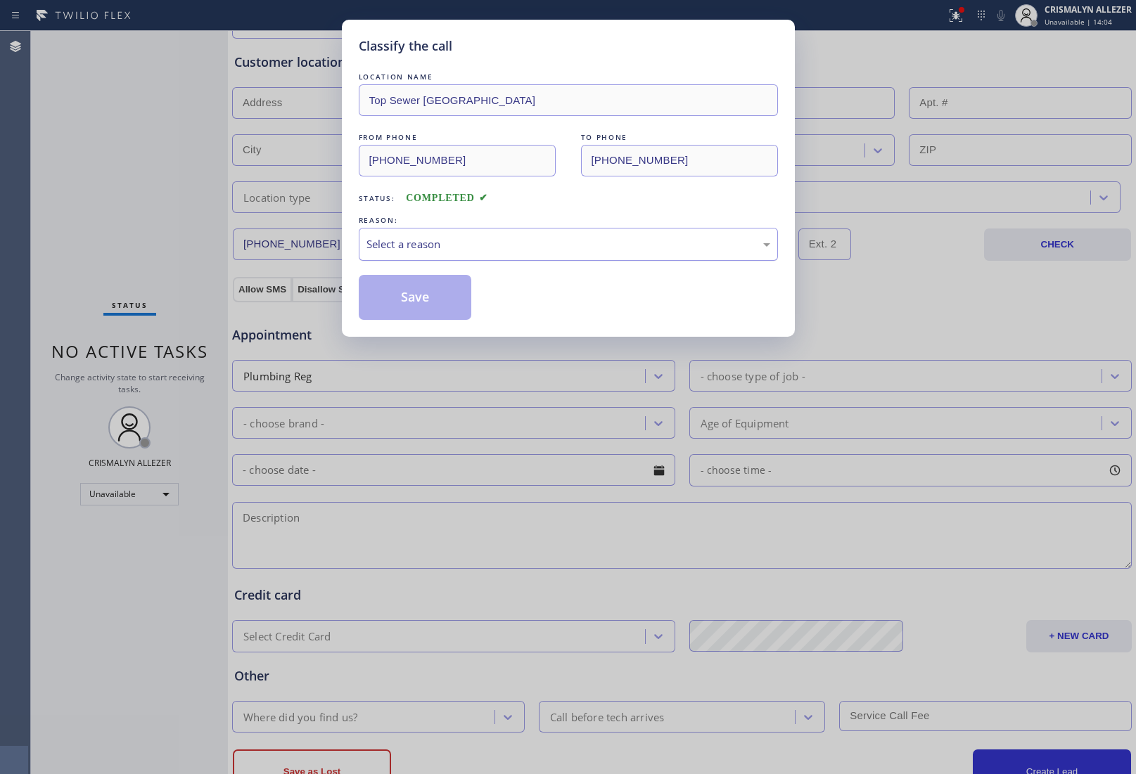
click at [520, 250] on div "Select a reason" at bounding box center [568, 244] width 404 height 16
click at [428, 293] on button "Save" at bounding box center [415, 297] width 113 height 45
